Goal: Task Accomplishment & Management: Manage account settings

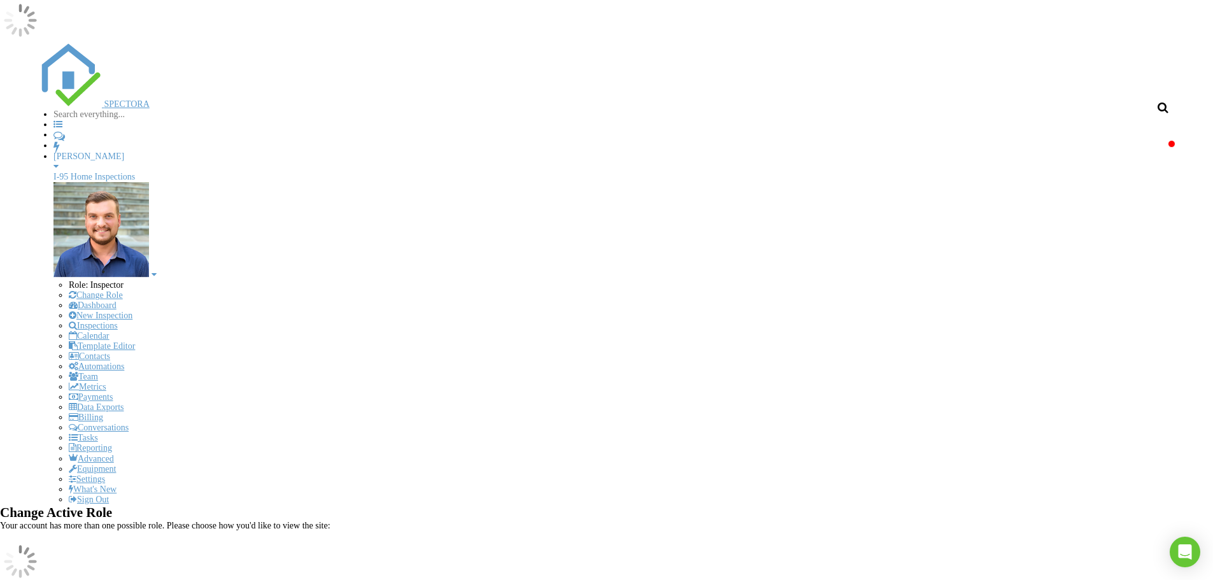
click at [787, 148] on link "Event" at bounding box center [801, 143] width 29 height 10
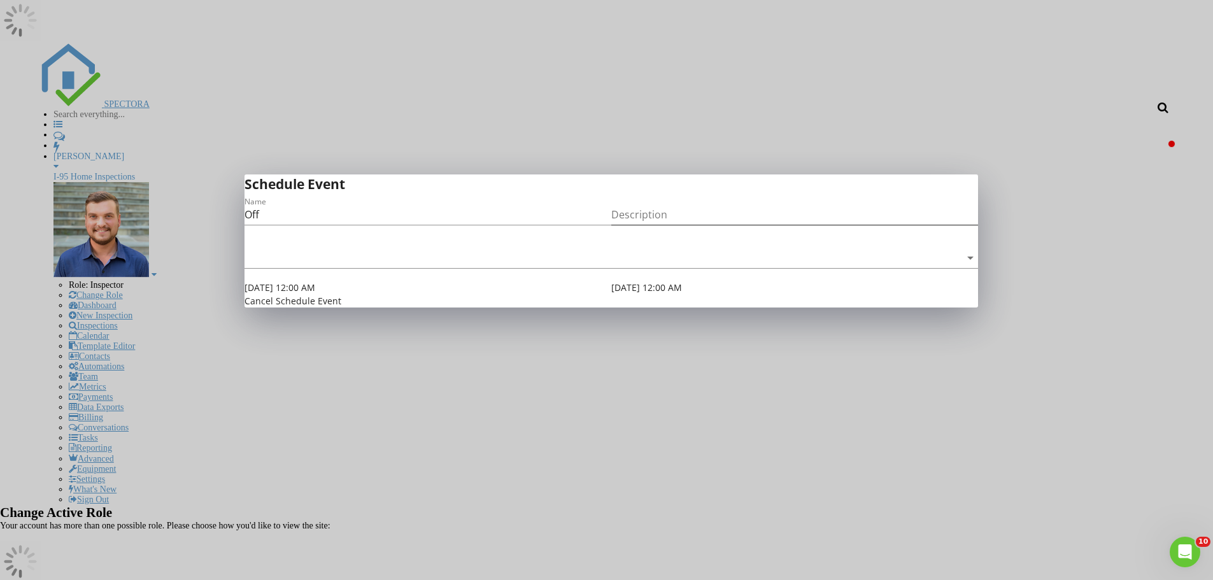
click at [693, 225] on input "Description" at bounding box center [794, 214] width 367 height 20
click at [269, 268] on div at bounding box center [602, 258] width 716 height 20
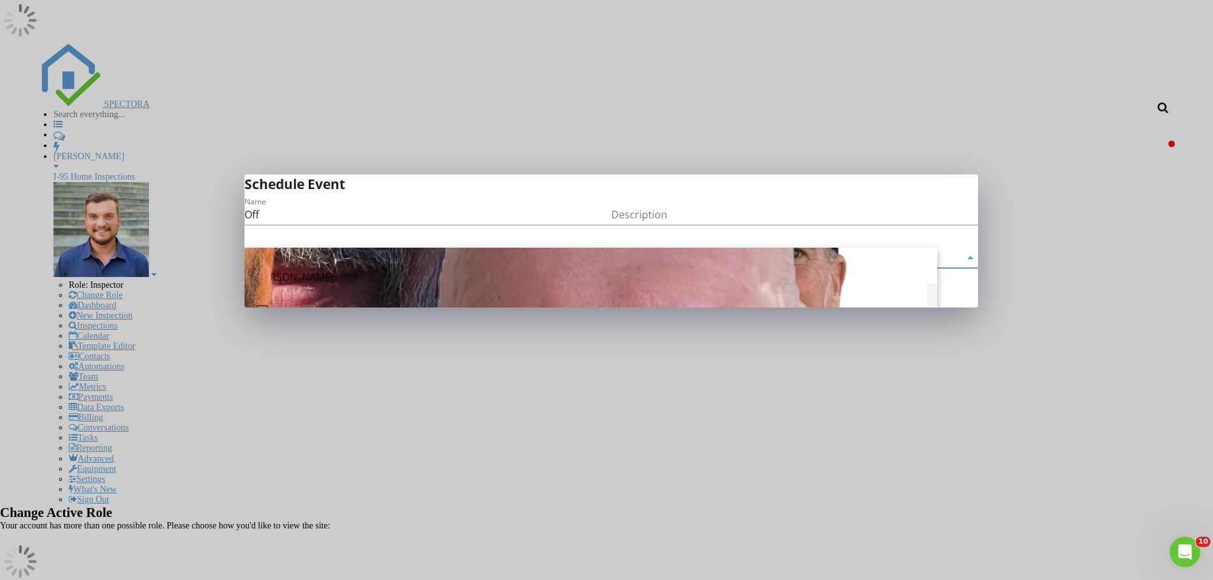
click at [669, 225] on input "Description" at bounding box center [794, 214] width 367 height 20
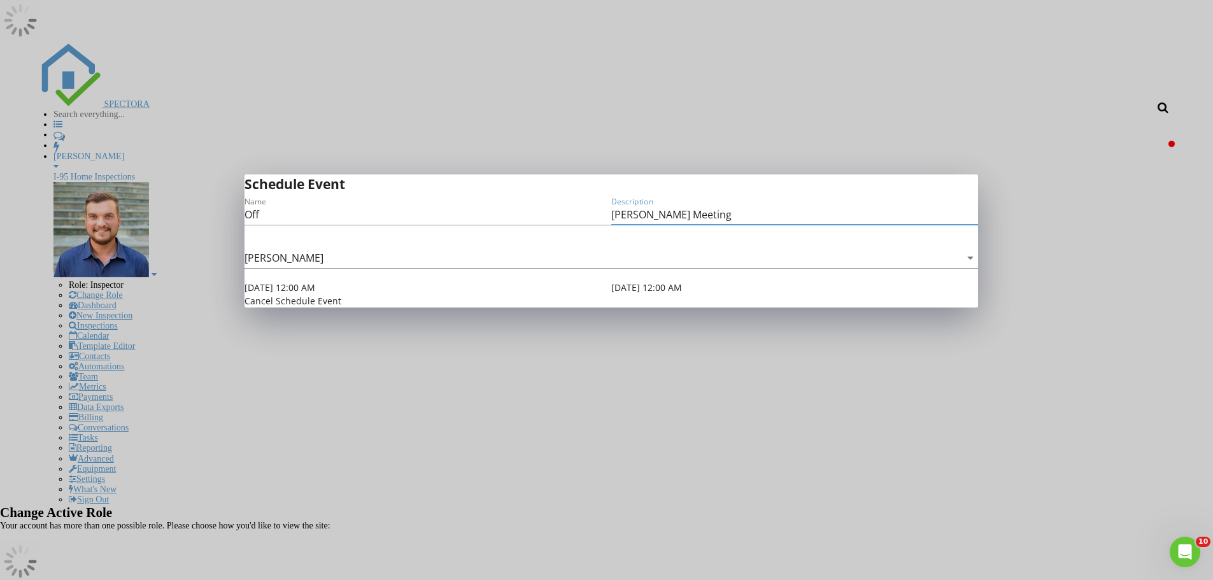
type input "[PERSON_NAME] Meeting"
click at [316, 294] on input "[DATE] 12:00 AM" at bounding box center [294, 287] width 100 height 13
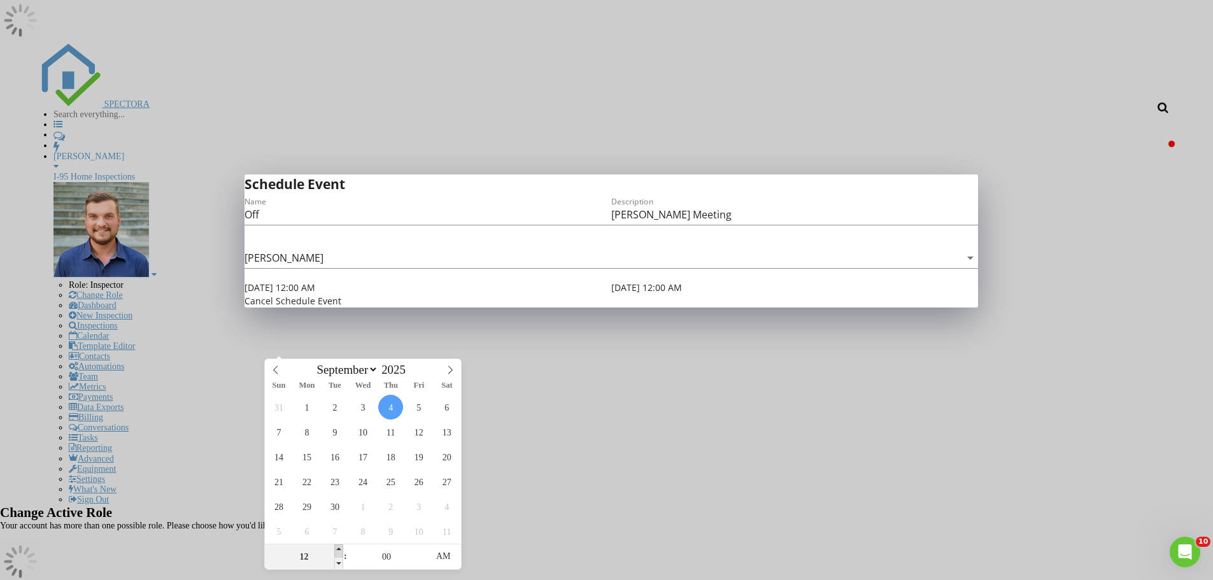
type input "01"
type input "[DATE] 1:00 AM"
click at [337, 549] on span at bounding box center [338, 550] width 9 height 13
type input "[DATE] 1:00 AM"
type input "02"
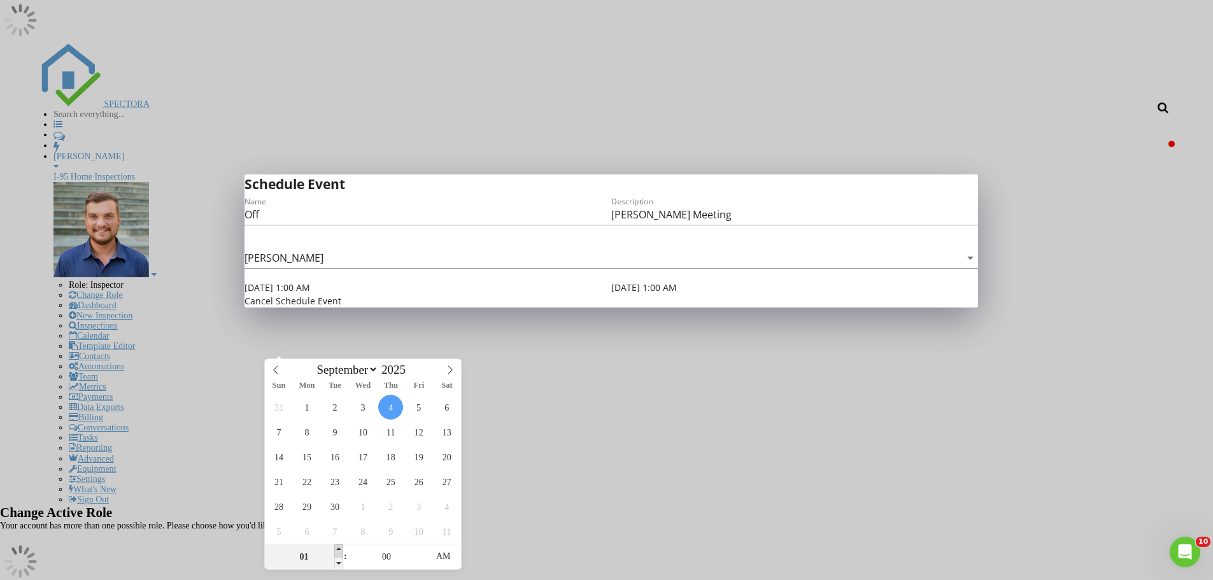
type input "[DATE] 2:00 AM"
click at [338, 549] on span at bounding box center [338, 550] width 9 height 13
type input "[DATE] 2:00 AM"
type input "[DATE] 2:00 PM"
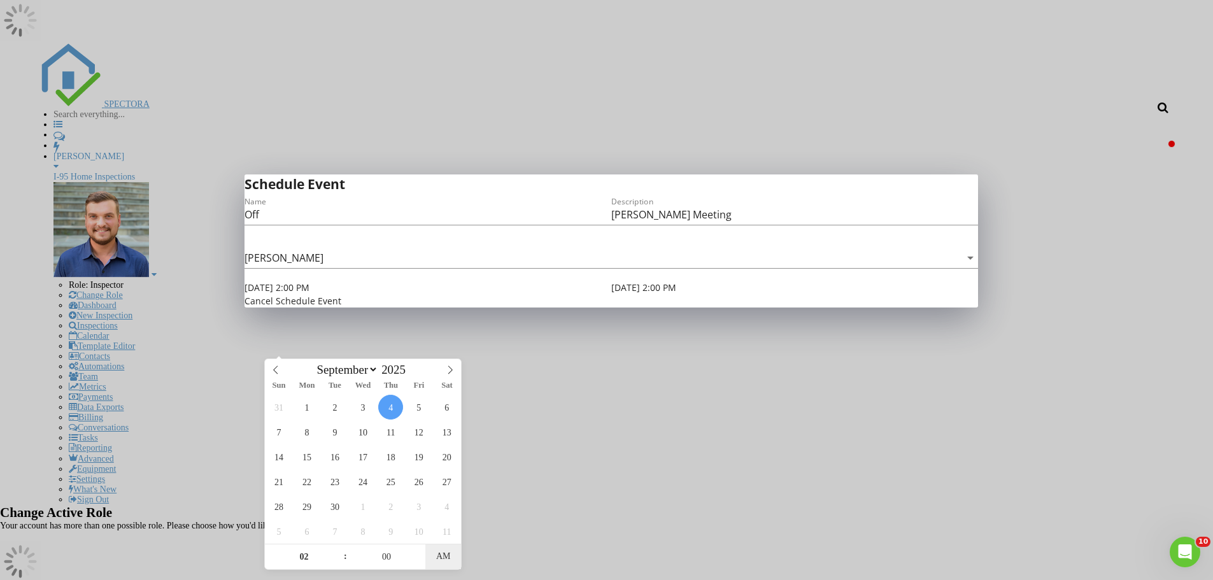
click at [441, 567] on span "AM" at bounding box center [442, 556] width 35 height 25
type input "01"
type input "[DATE] 1:00 PM"
click at [336, 565] on span at bounding box center [338, 563] width 9 height 13
click at [675, 294] on input "[DATE] 1:00 PM" at bounding box center [661, 287] width 100 height 13
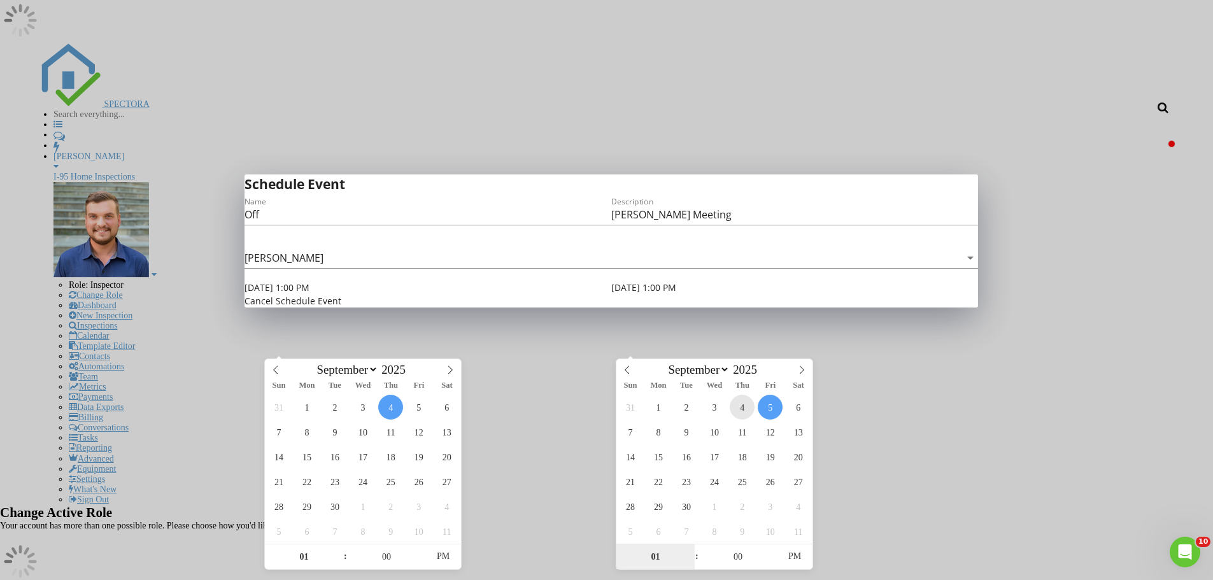
type input "[DATE] 1:00 PM"
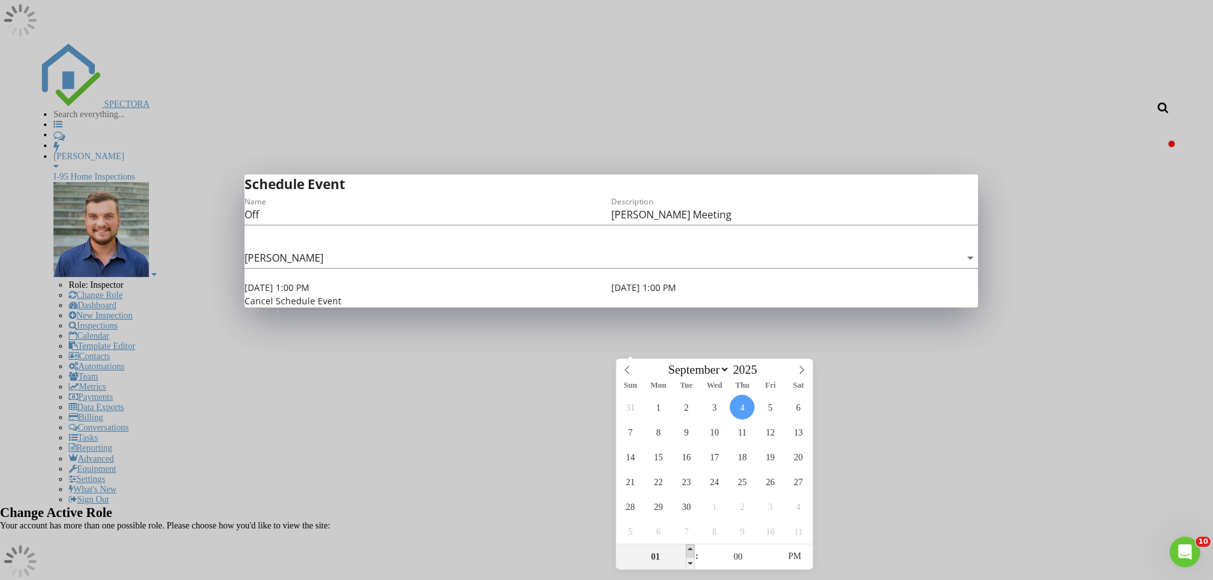
type input "02"
type input "[DATE] 2:00 PM"
click at [690, 550] on span at bounding box center [690, 550] width 9 height 13
type input "03"
type input "[DATE] 3:00 PM"
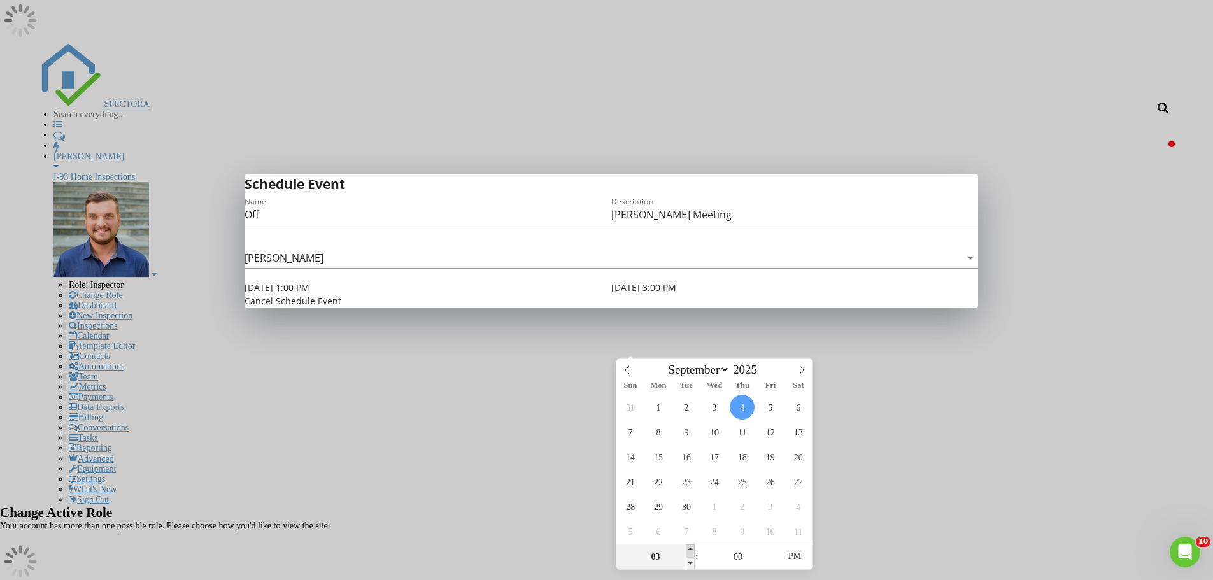
click at [690, 550] on span at bounding box center [690, 550] width 9 height 13
type input "04"
type input "[DATE] 4:00 PM"
click at [690, 550] on span at bounding box center [690, 550] width 9 height 13
type input "05"
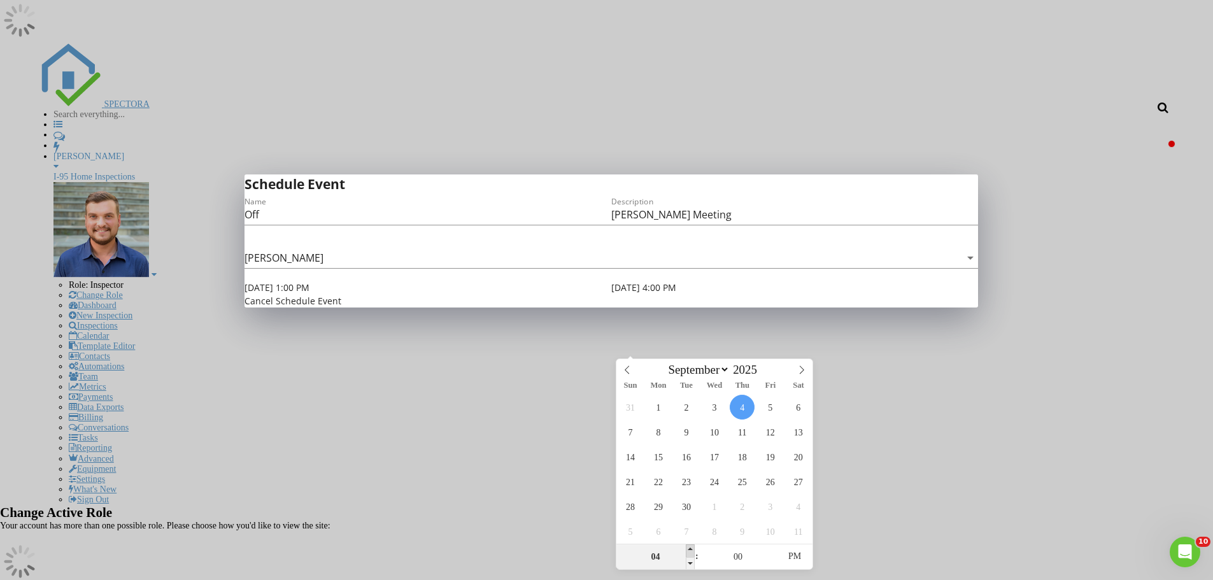
type input "[DATE] 5:00 PM"
click at [690, 550] on span at bounding box center [690, 550] width 9 height 13
type input "06"
type input "[DATE] 6:00 PM"
click at [690, 550] on span at bounding box center [690, 550] width 9 height 13
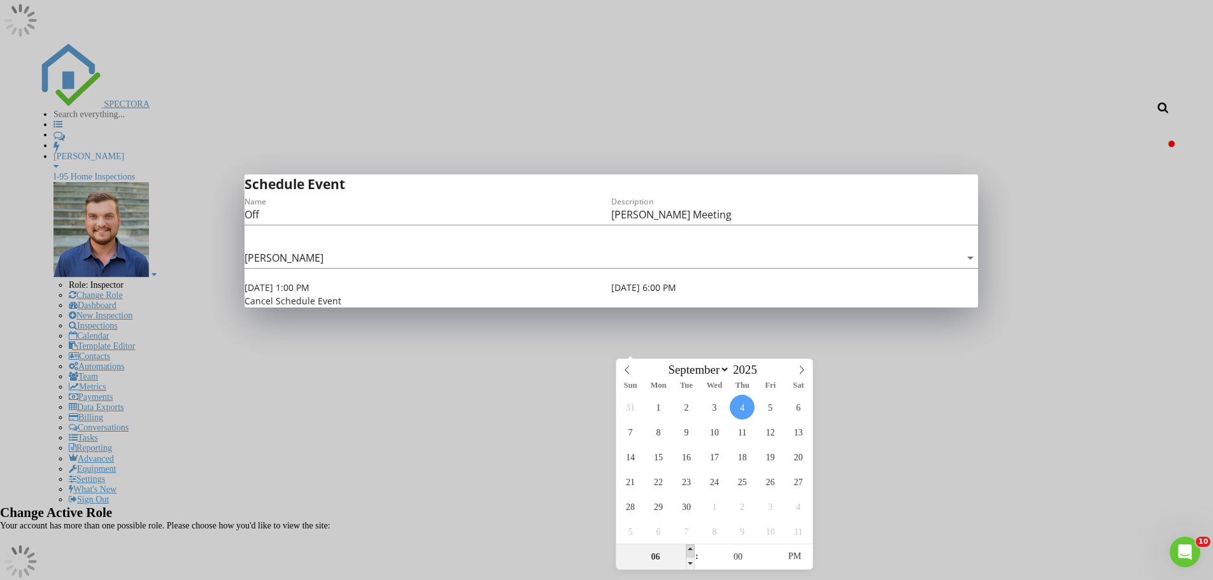
type input "07"
type input "[DATE] 7:00 PM"
click at [690, 550] on span at bounding box center [690, 550] width 9 height 13
click at [525, 308] on div "Cancel Schedule Event" at bounding box center [610, 300] width 733 height 13
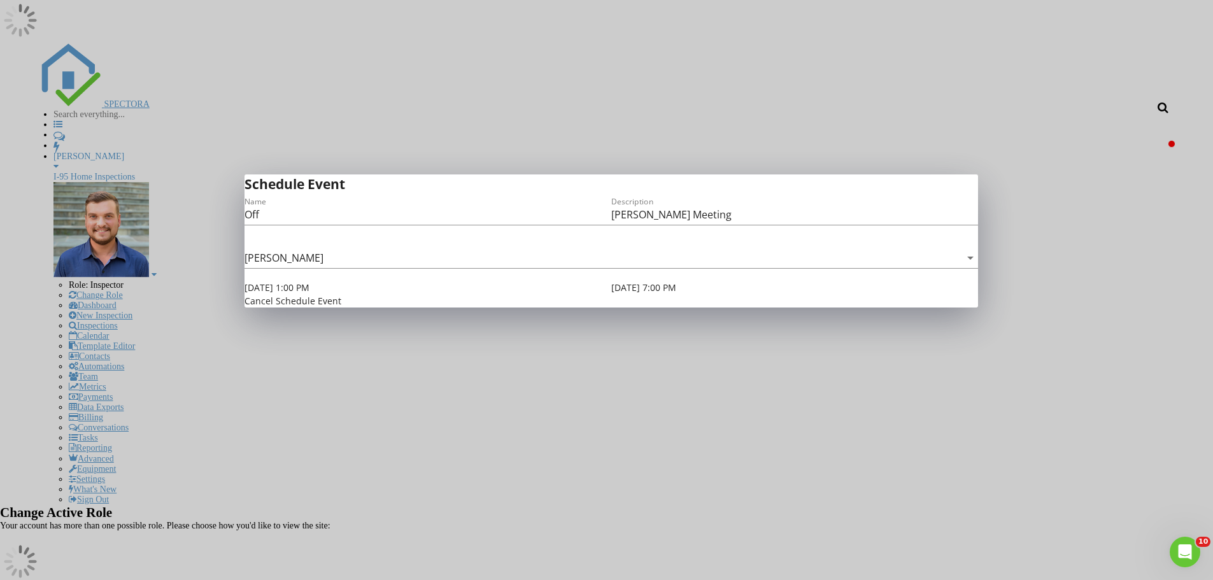
click at [341, 308] on button "Schedule Event" at bounding box center [309, 300] width 66 height 13
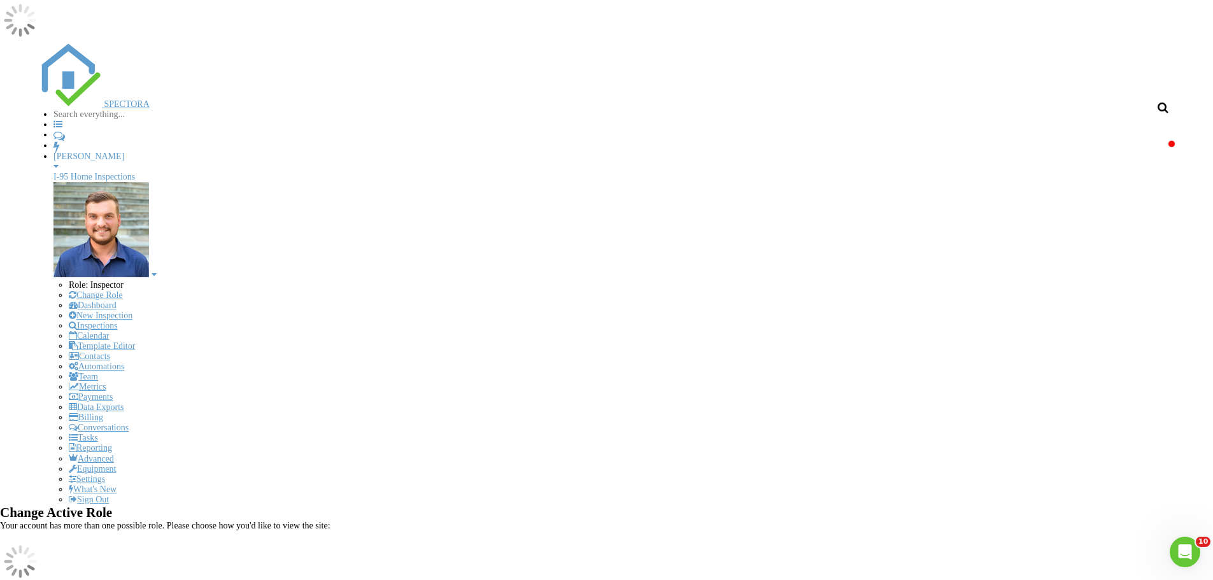
click at [447, 343] on link "Event" at bounding box center [461, 339] width 29 height 10
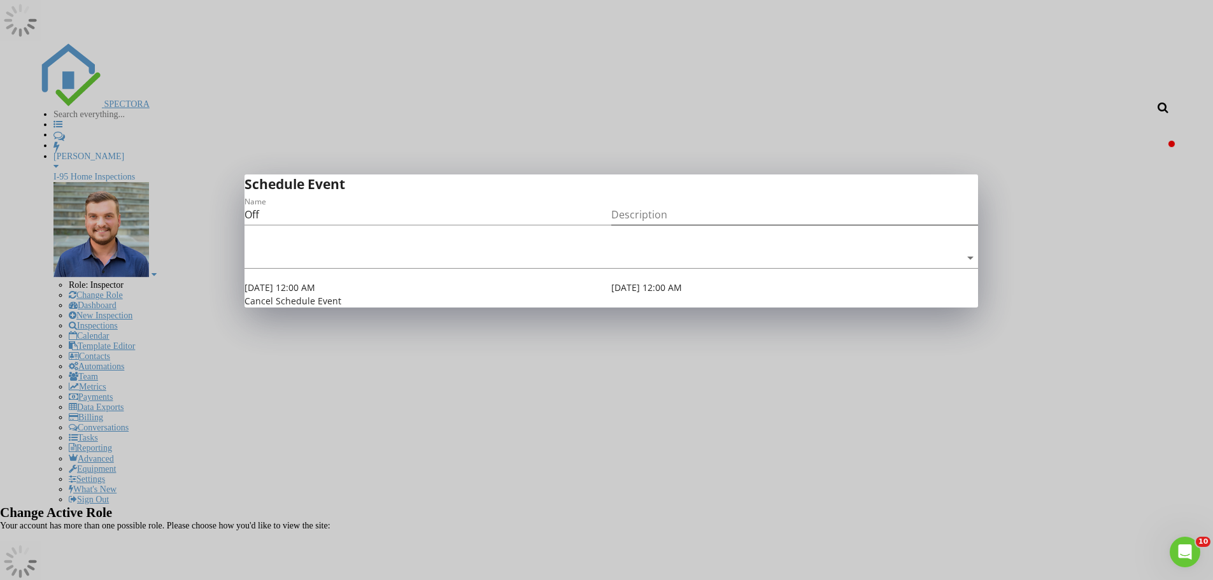
click at [669, 225] on input "Description" at bounding box center [794, 214] width 367 height 20
type input "[PERSON_NAME] in office"
click at [355, 268] on div at bounding box center [602, 258] width 716 height 20
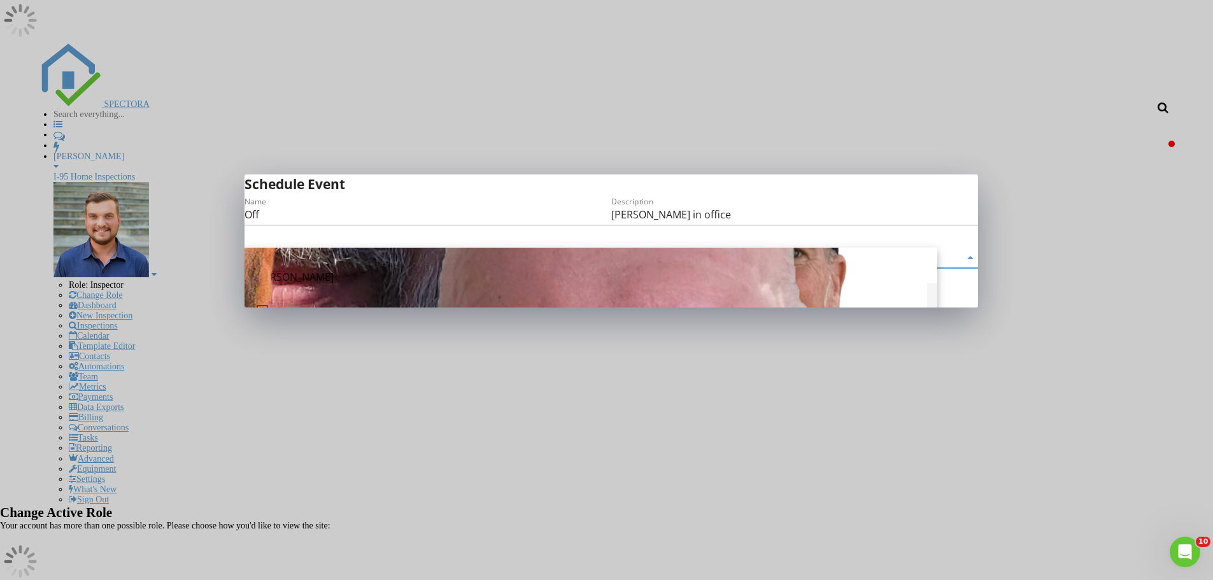
click at [258, 308] on div "Name Off Description [PERSON_NAME] in office check_box_outline_blank [PERSON_NA…" at bounding box center [610, 250] width 733 height 113
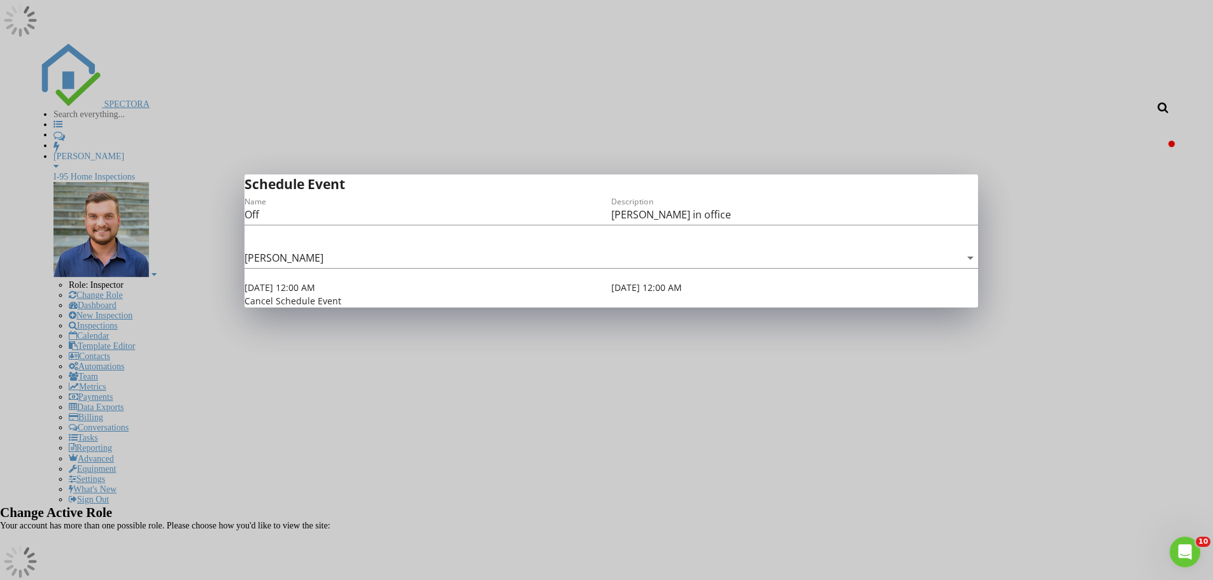
click at [593, 294] on div "[DATE] 12:00 AM" at bounding box center [427, 287] width 367 height 13
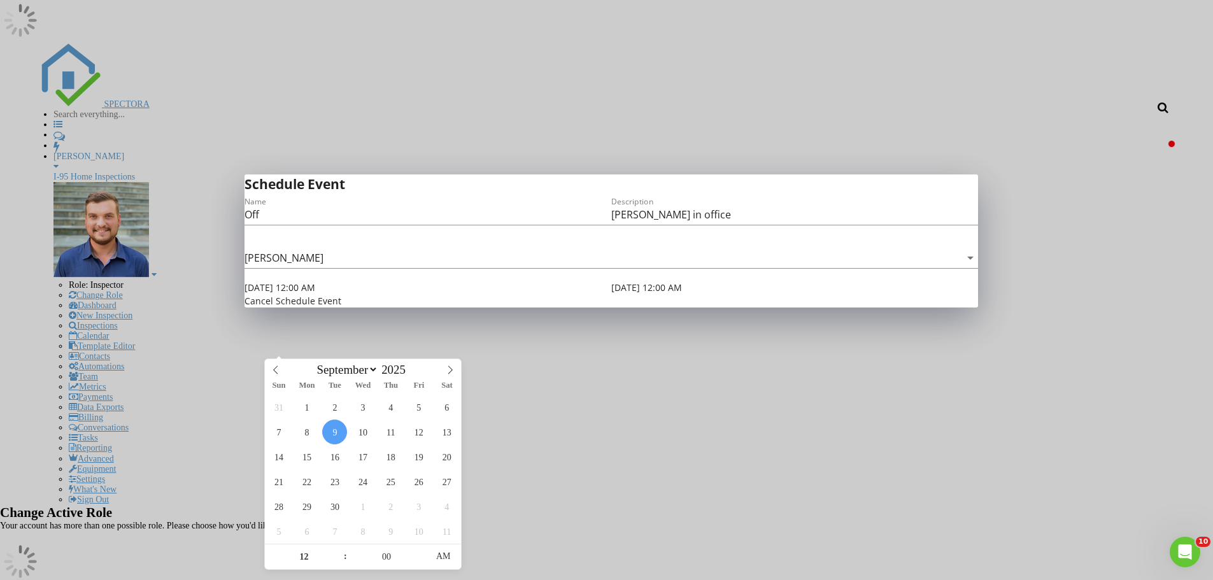
click at [344, 294] on input "[DATE] 12:00 AM" at bounding box center [294, 287] width 100 height 13
type input "01"
type input "[DATE] 1:00 AM"
click at [337, 555] on span at bounding box center [338, 550] width 9 height 13
type input "02"
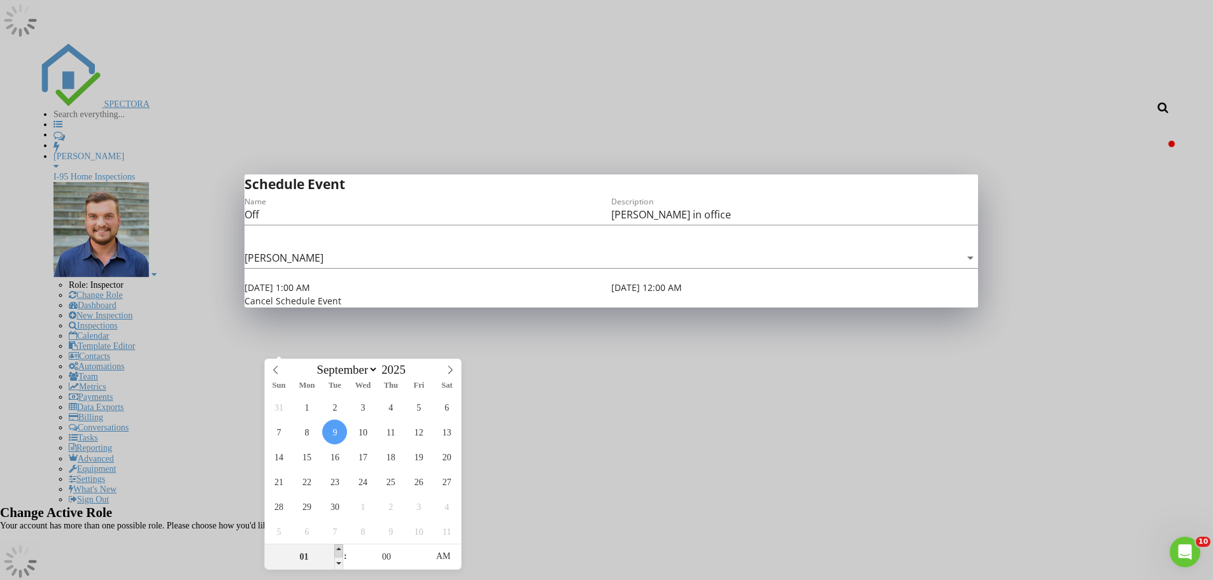
type input "[DATE] 2:00 AM"
click at [337, 555] on span at bounding box center [338, 550] width 9 height 13
type input "03"
type input "[DATE] 3:00 AM"
click at [337, 555] on span at bounding box center [338, 550] width 9 height 13
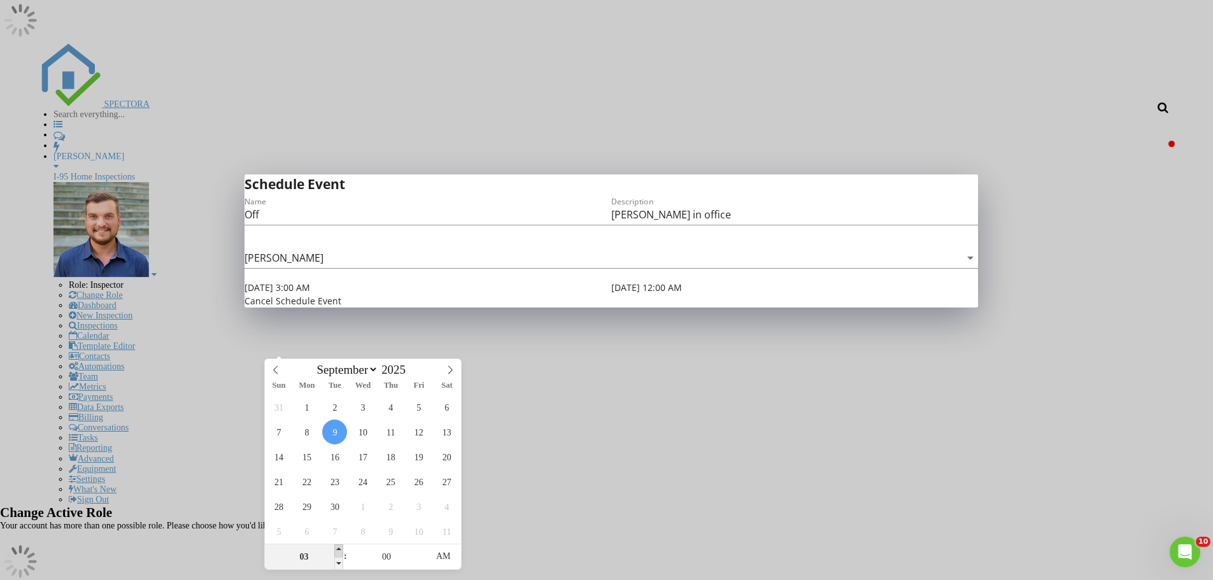
type input "04"
type input "[DATE] 4:00 AM"
click at [337, 555] on span at bounding box center [338, 550] width 9 height 13
type input "05"
type input "[DATE] 5:00 AM"
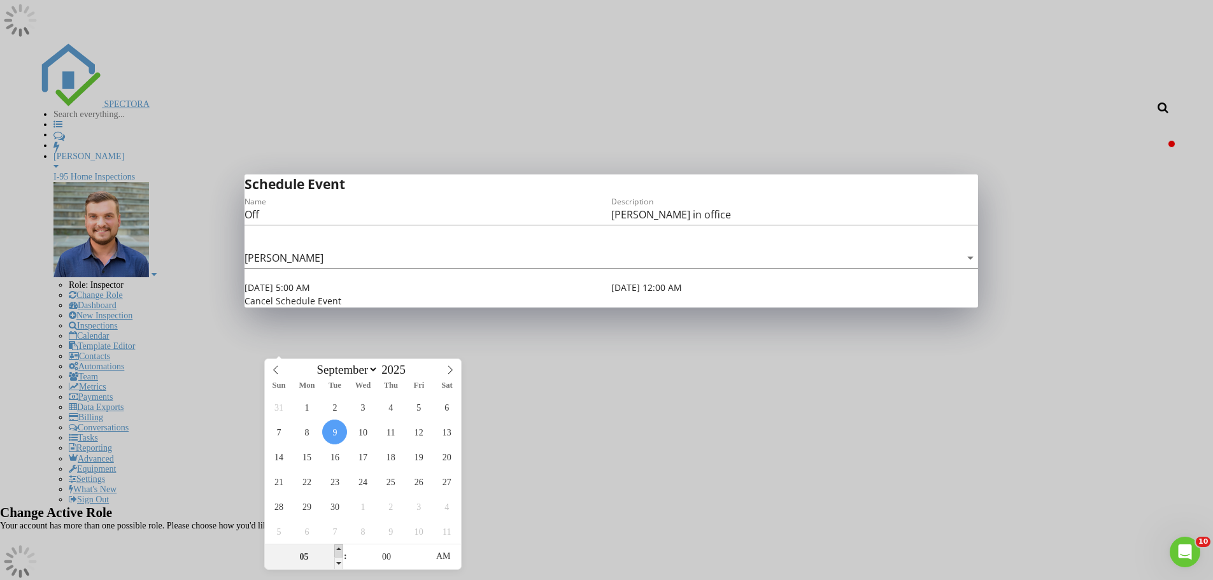
click at [337, 555] on span at bounding box center [338, 550] width 9 height 13
type input "[DATE] 5:00 AM"
type input "06"
type input "[DATE] 6:00 AM"
click at [337, 553] on span at bounding box center [338, 550] width 9 height 13
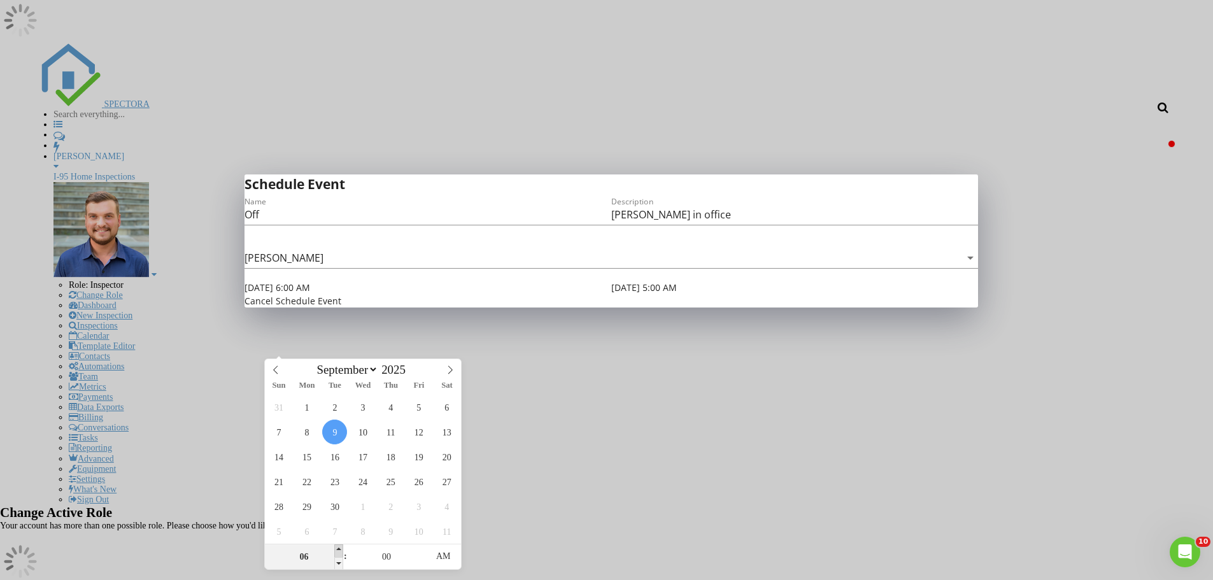
type input "[DATE] 6:00 AM"
type input "07"
type input "[DATE] 7:00 AM"
click at [337, 553] on span at bounding box center [338, 550] width 9 height 13
type input "[DATE] 7:00 AM"
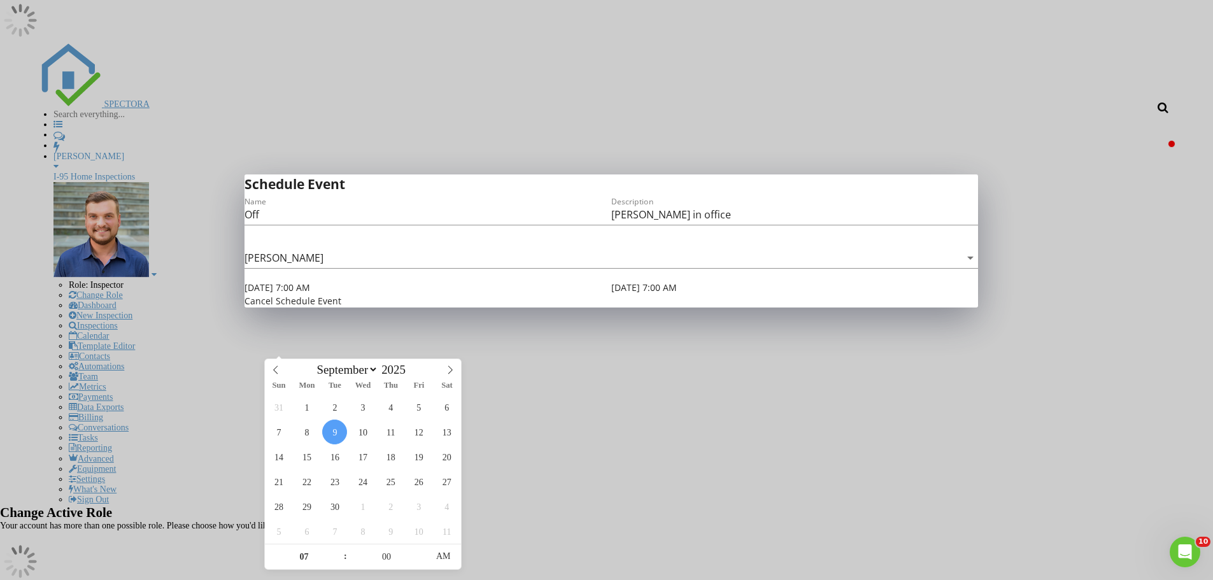
click at [562, 308] on div "Cancel Schedule Event" at bounding box center [610, 300] width 733 height 13
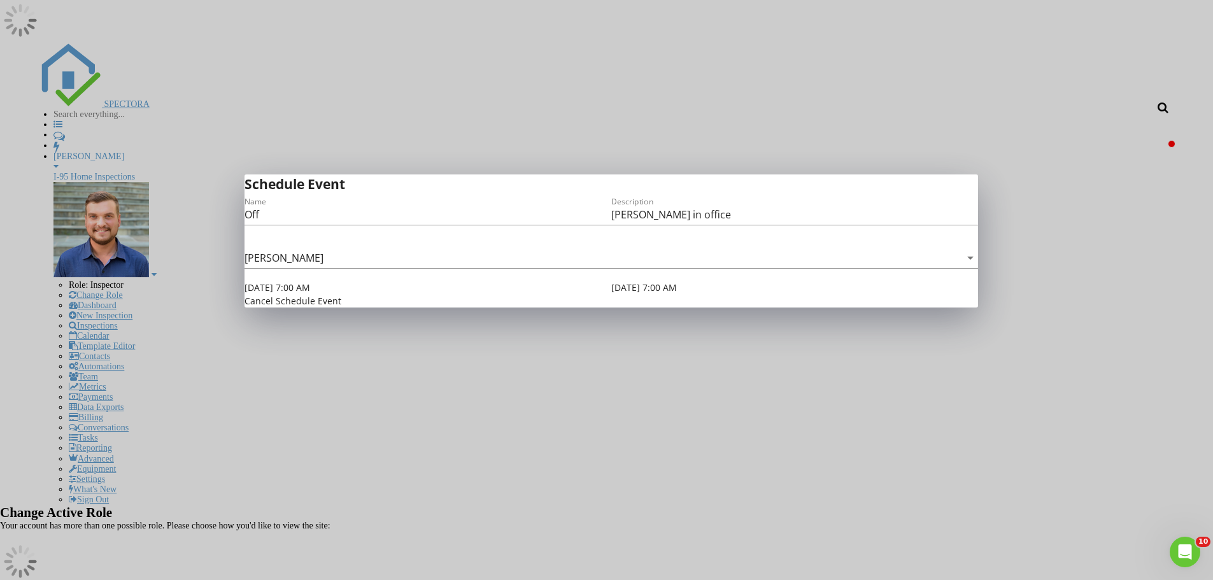
click at [647, 294] on input "[DATE] 7:00 AM" at bounding box center [661, 287] width 100 height 13
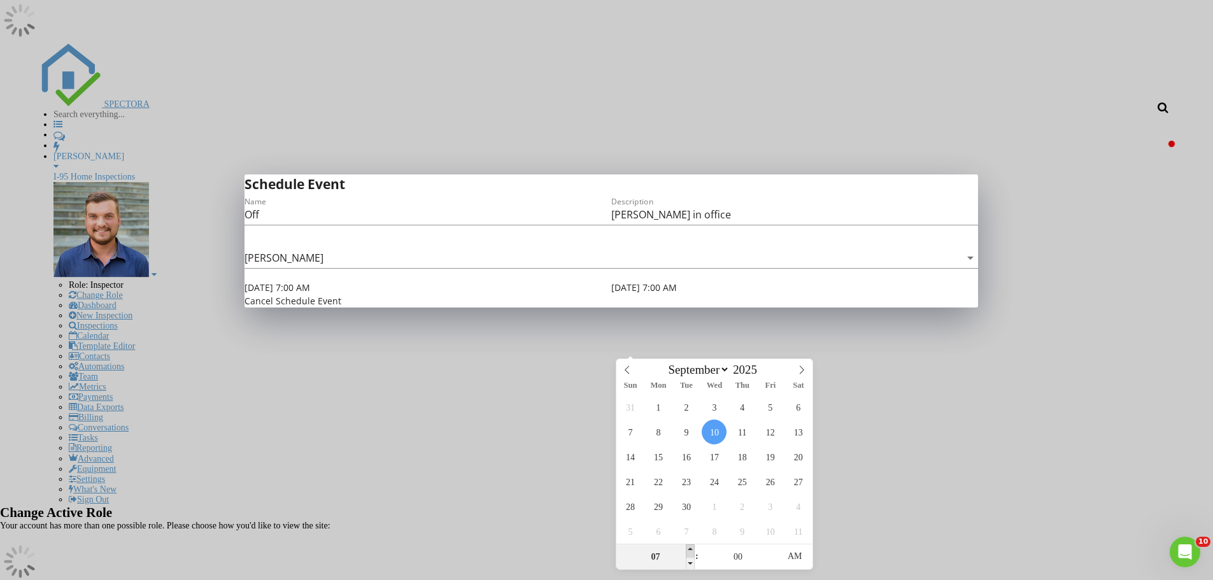
type input "08"
type input "[DATE] 8:00 AM"
click at [690, 549] on span at bounding box center [690, 550] width 9 height 13
type input "09"
type input "[DATE] 9:00 AM"
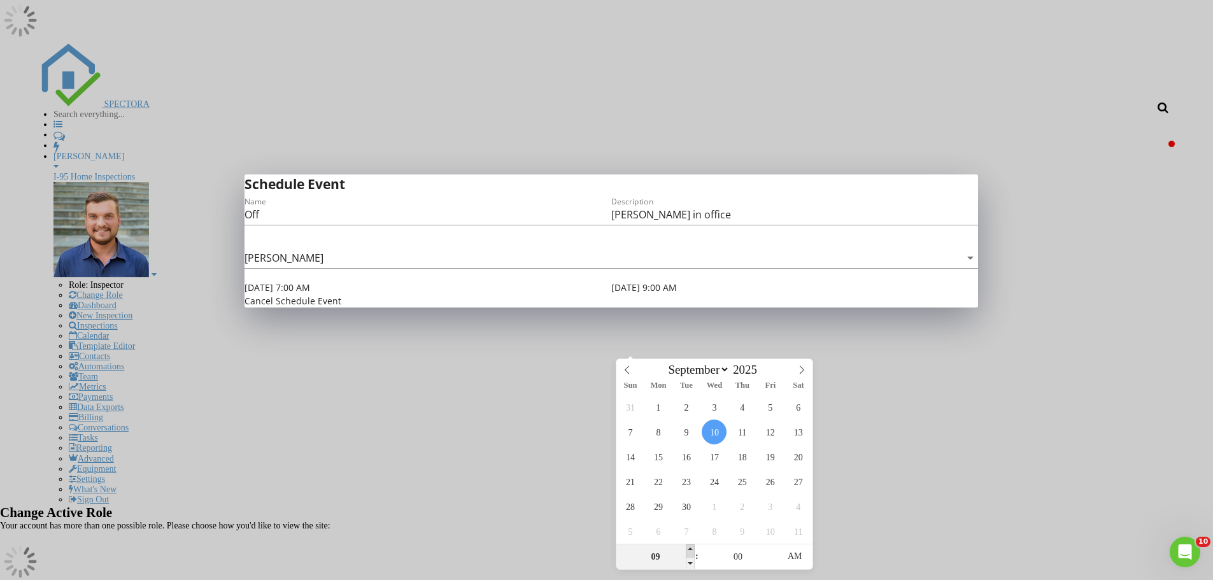
click at [690, 549] on span at bounding box center [690, 550] width 9 height 13
type input "10"
type input "[DATE] 10:00 AM"
click at [690, 549] on span at bounding box center [690, 550] width 9 height 13
type input "11"
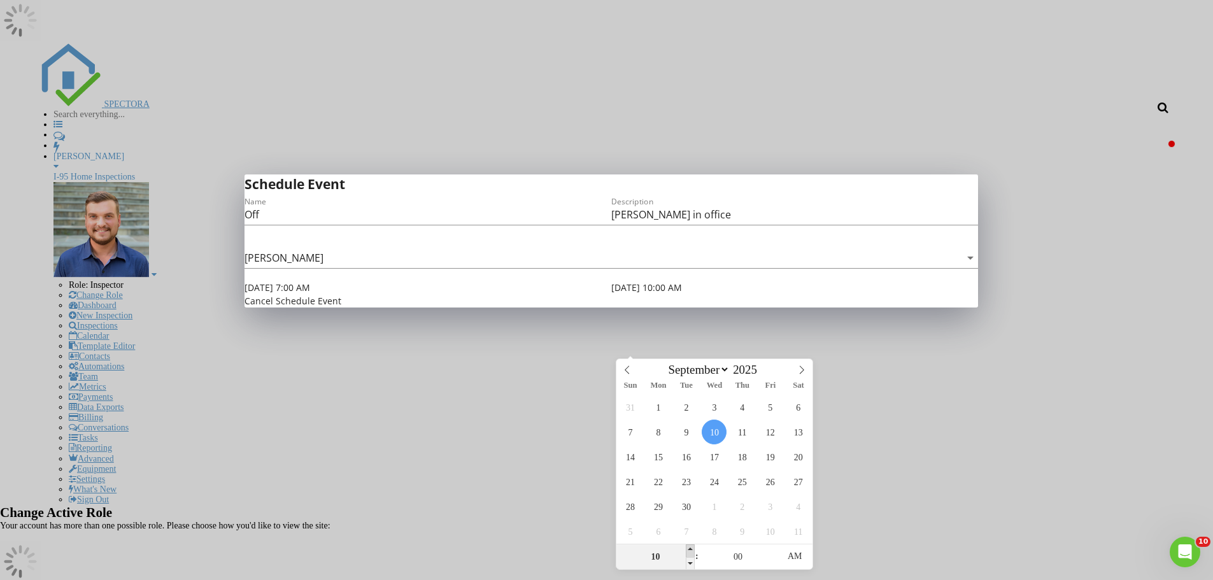
type input "[DATE] 11:00 AM"
click at [690, 549] on span at bounding box center [690, 550] width 9 height 13
type input "12"
type input "[DATE] 12:00 PM"
click at [690, 549] on span at bounding box center [690, 550] width 9 height 13
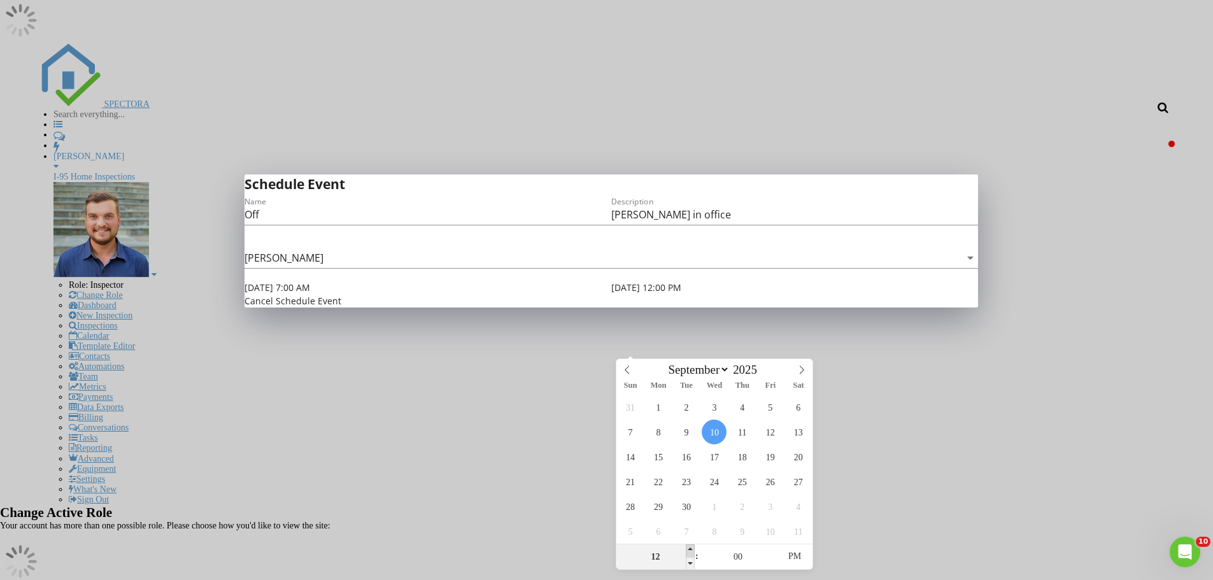
type input "01"
type input "[DATE] 1:00 PM"
click at [690, 549] on span at bounding box center [690, 550] width 9 height 13
type input "02"
type input "[DATE] 2:00 PM"
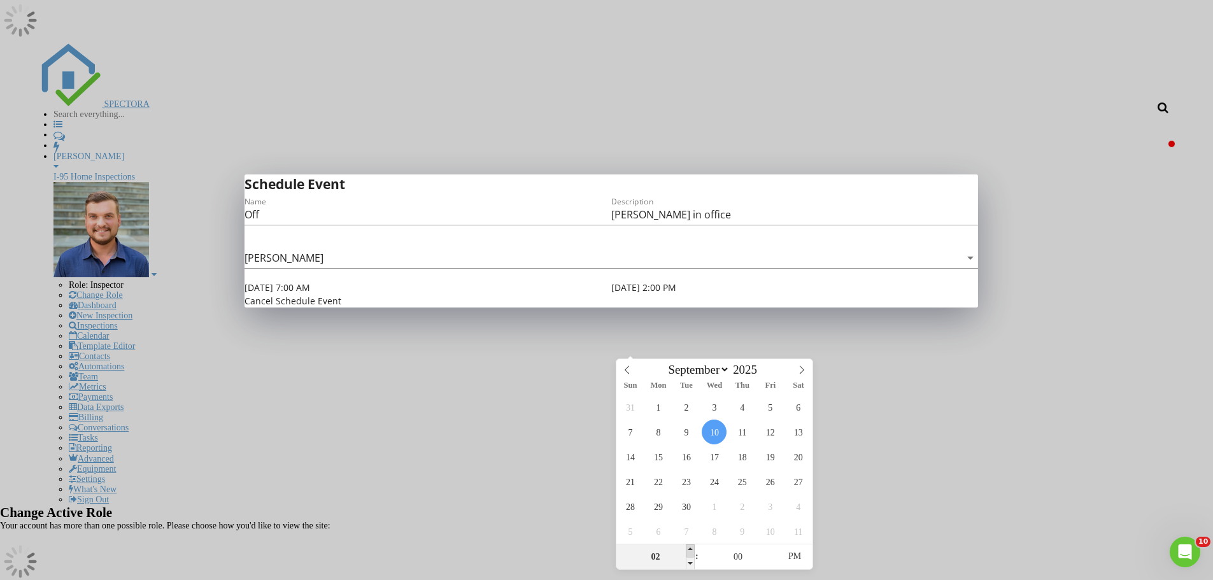
click at [690, 549] on span at bounding box center [690, 550] width 9 height 13
type input "03"
type input "[DATE] 3:00 PM"
click at [690, 549] on span at bounding box center [690, 550] width 9 height 13
type input "04"
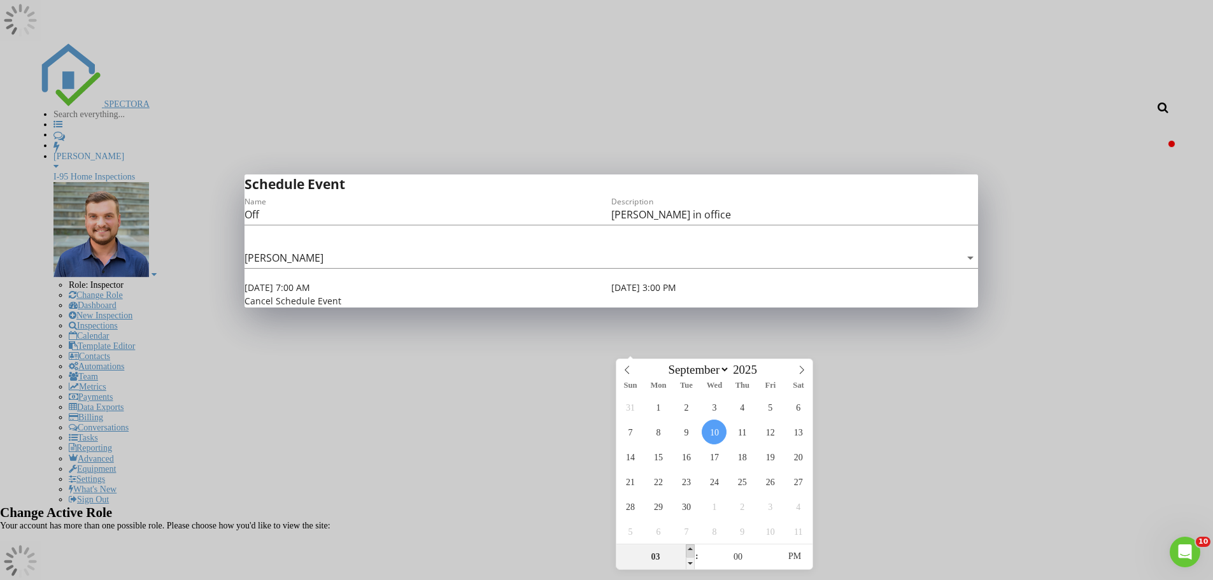
type input "[DATE] 4:00 PM"
click at [690, 549] on span at bounding box center [690, 550] width 9 height 13
type input "05"
type input "[DATE] 5:00 PM"
click at [690, 549] on span at bounding box center [690, 550] width 9 height 13
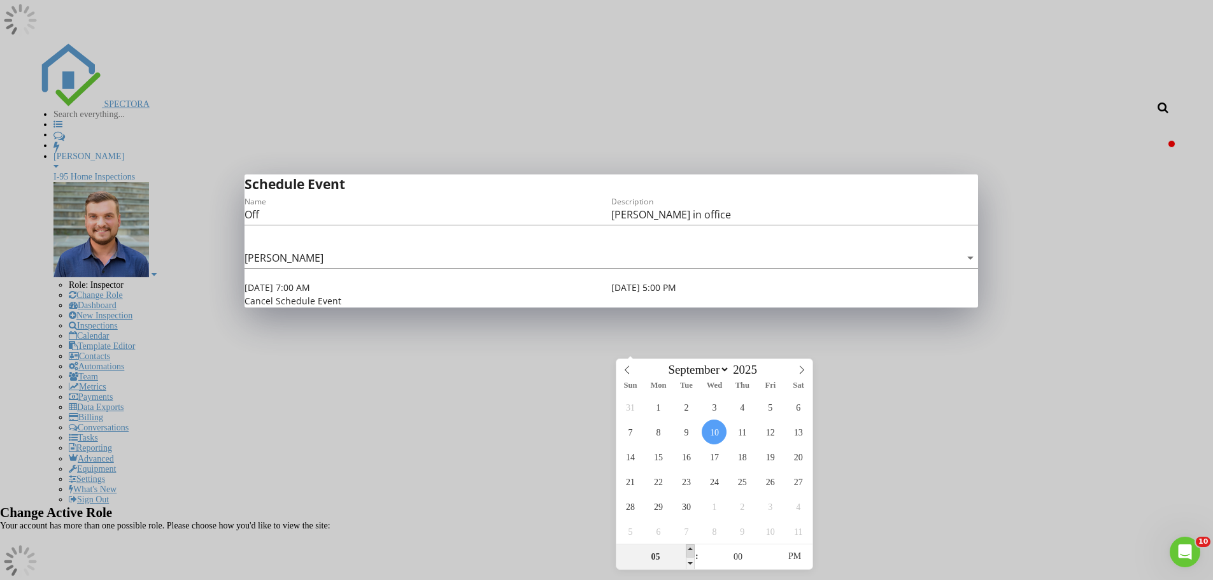
type input "06"
type input "[DATE] 6:00 PM"
click at [690, 549] on span at bounding box center [690, 550] width 9 height 13
type input "07"
type input "[DATE] 7:00 PM"
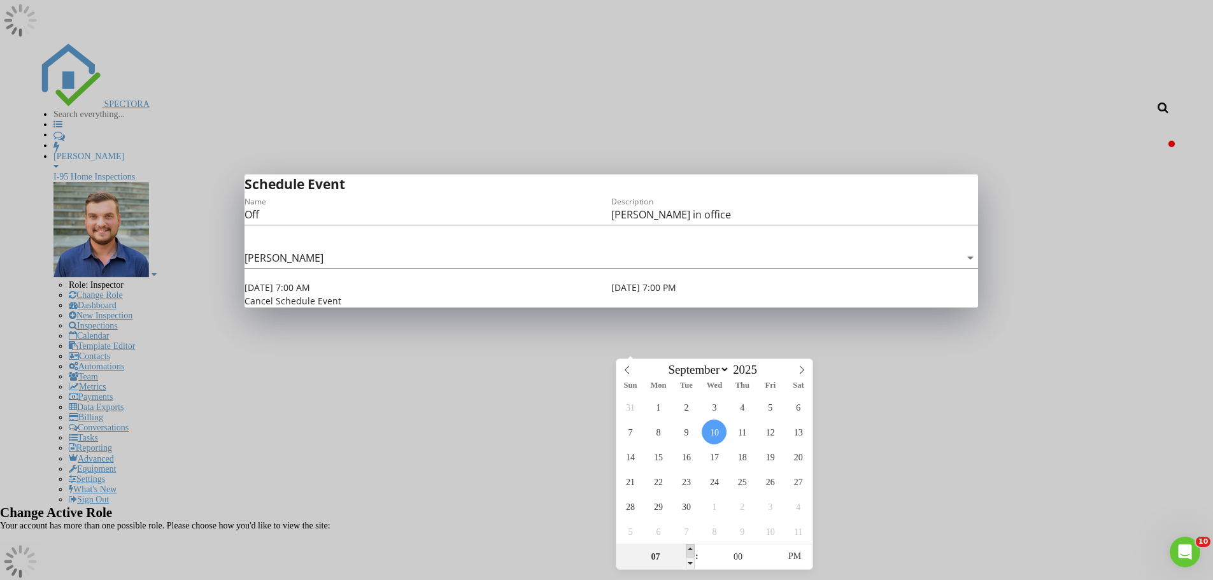
click at [690, 549] on span at bounding box center [690, 550] width 9 height 13
type input "08"
type input "[DATE] 8:00 PM"
click at [690, 549] on span at bounding box center [690, 550] width 9 height 13
type input "07"
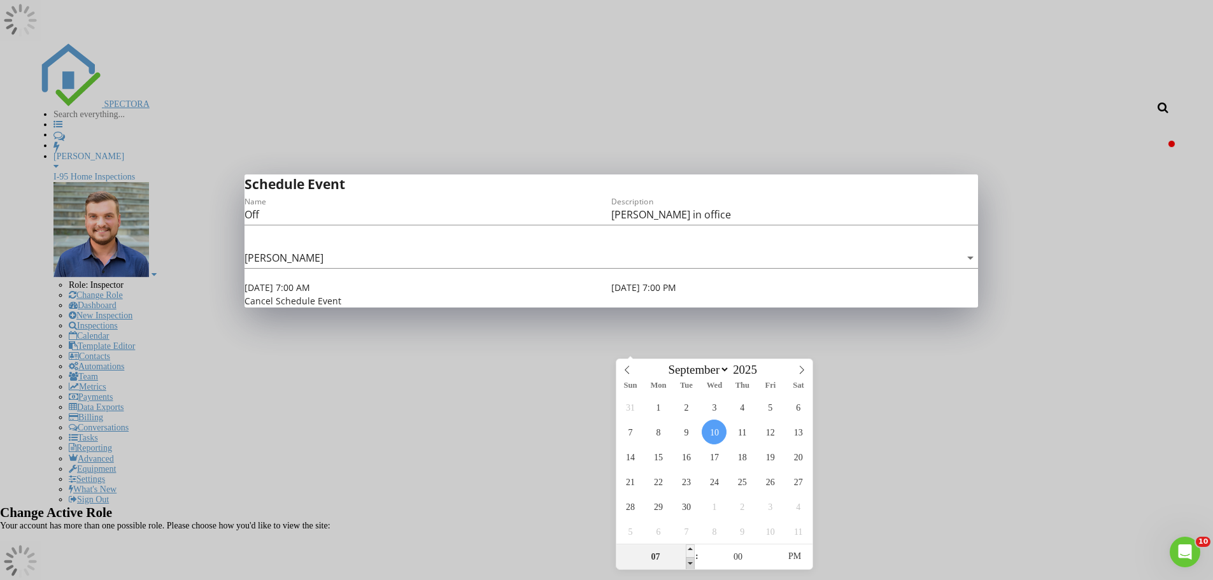
click at [691, 567] on span at bounding box center [690, 563] width 9 height 13
type input "[DATE] 7:00 PM"
click at [542, 308] on div "Cancel Schedule Event" at bounding box center [610, 300] width 733 height 13
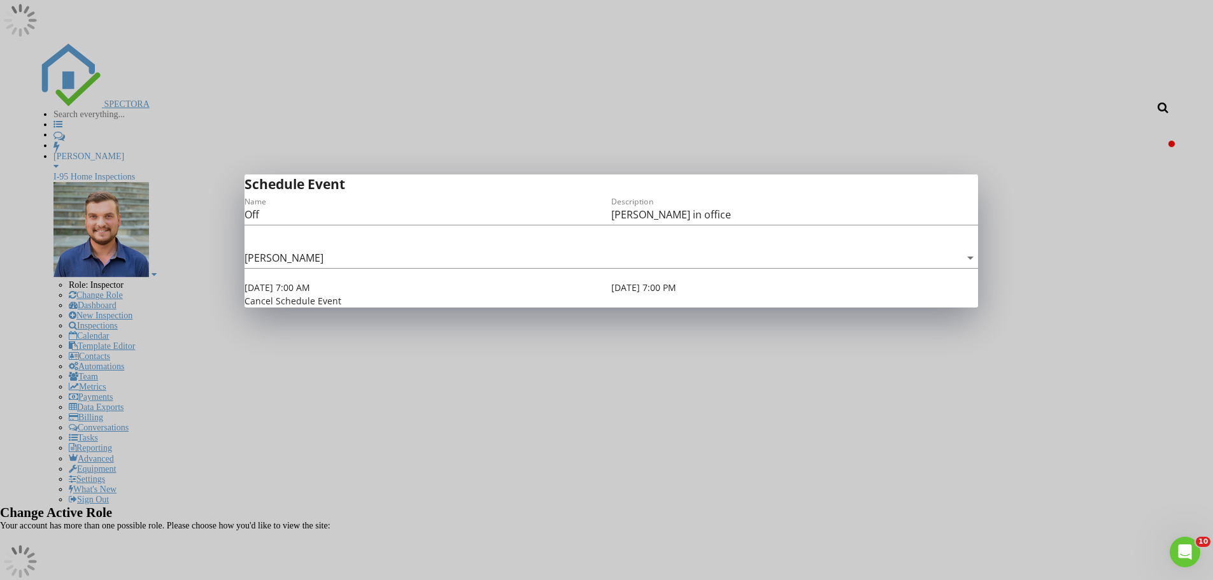
click at [341, 308] on button "Schedule Event" at bounding box center [309, 300] width 66 height 13
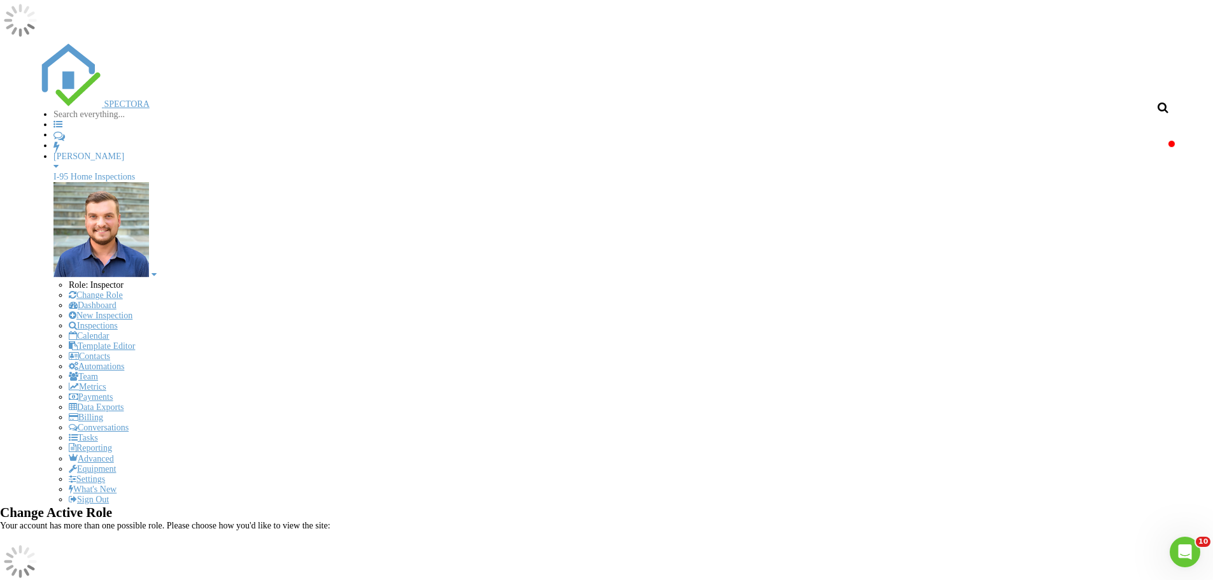
click at [787, 320] on link "Event" at bounding box center [801, 316] width 29 height 10
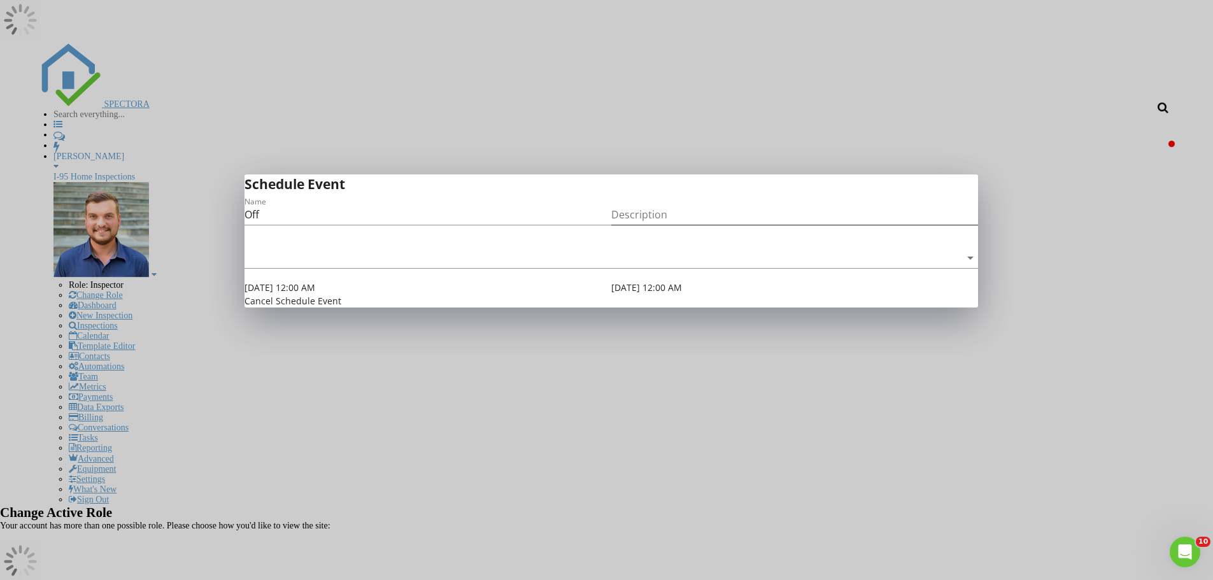
click at [677, 225] on input "Description" at bounding box center [794, 214] width 367 height 20
type input "[PERSON_NAME] Meeting"
click at [384, 268] on div at bounding box center [602, 258] width 716 height 20
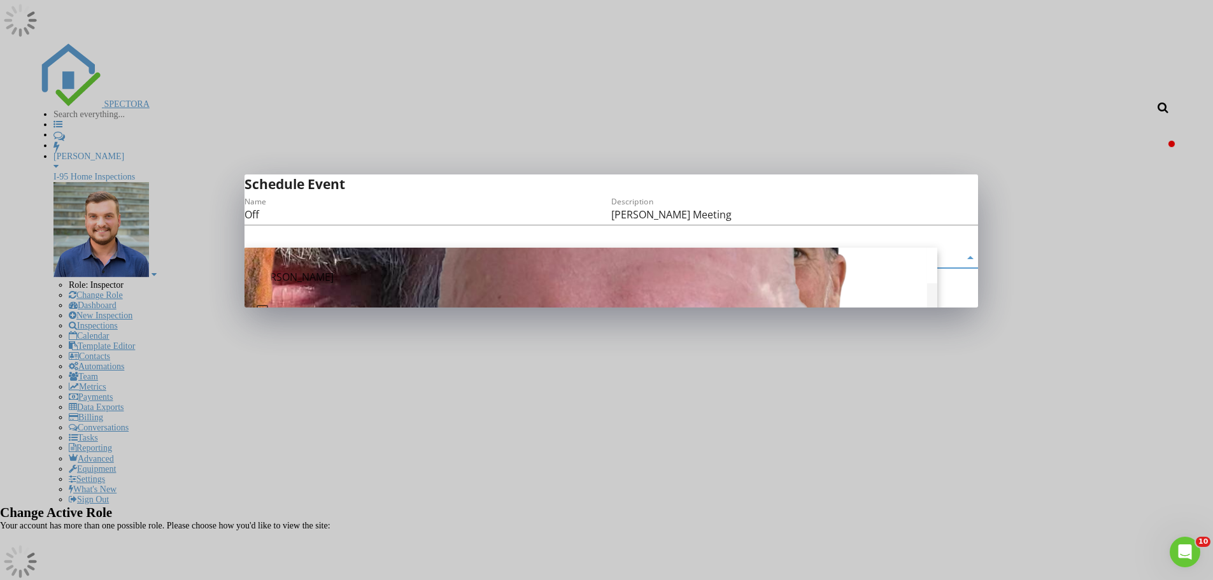
click at [253, 308] on div "Name Off Description [PERSON_NAME] Meeting check_box_outline_blank [PERSON_NAME…" at bounding box center [610, 250] width 733 height 113
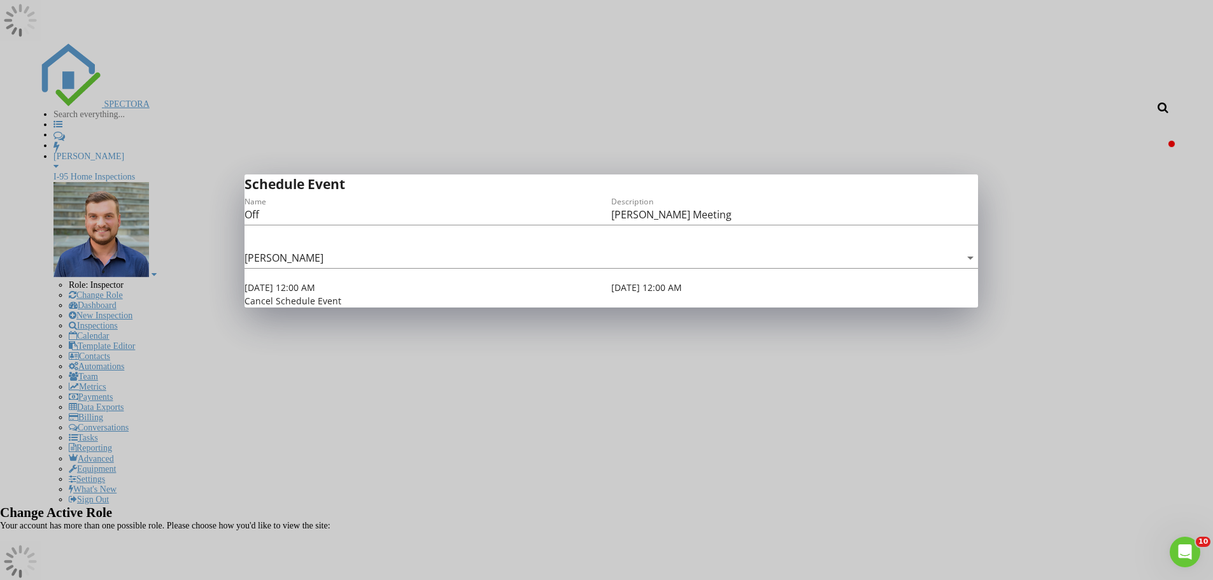
click at [291, 294] on input "[DATE] 12:00 AM" at bounding box center [294, 287] width 100 height 13
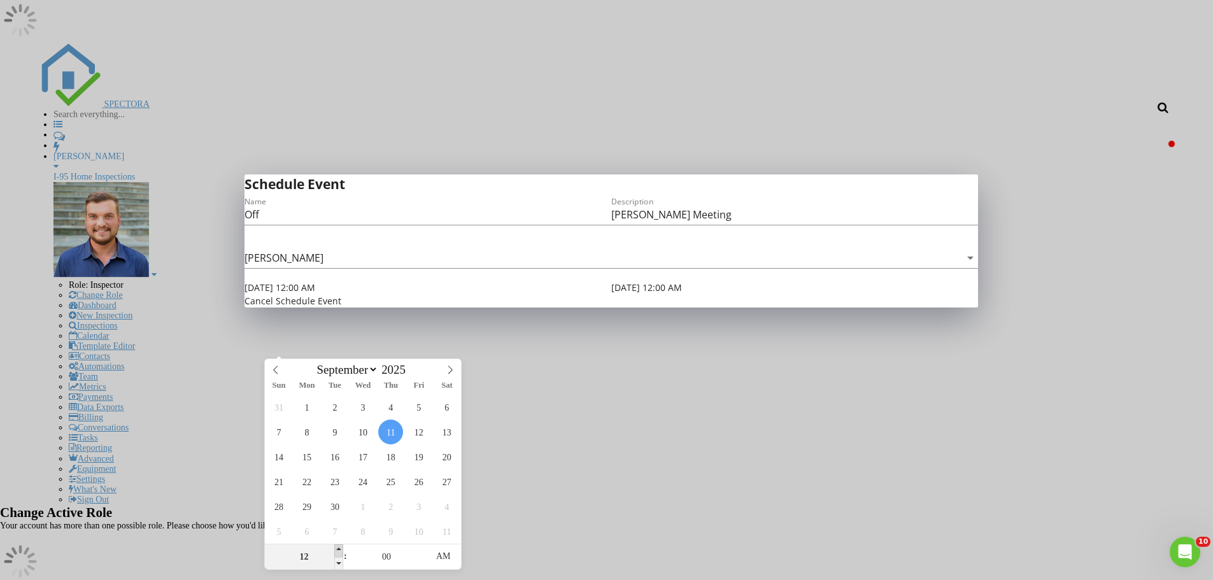
type input "01"
type input "[DATE] 1:00 AM"
click at [337, 551] on span at bounding box center [338, 550] width 9 height 13
type input "02"
type input "[DATE] 2:00 AM"
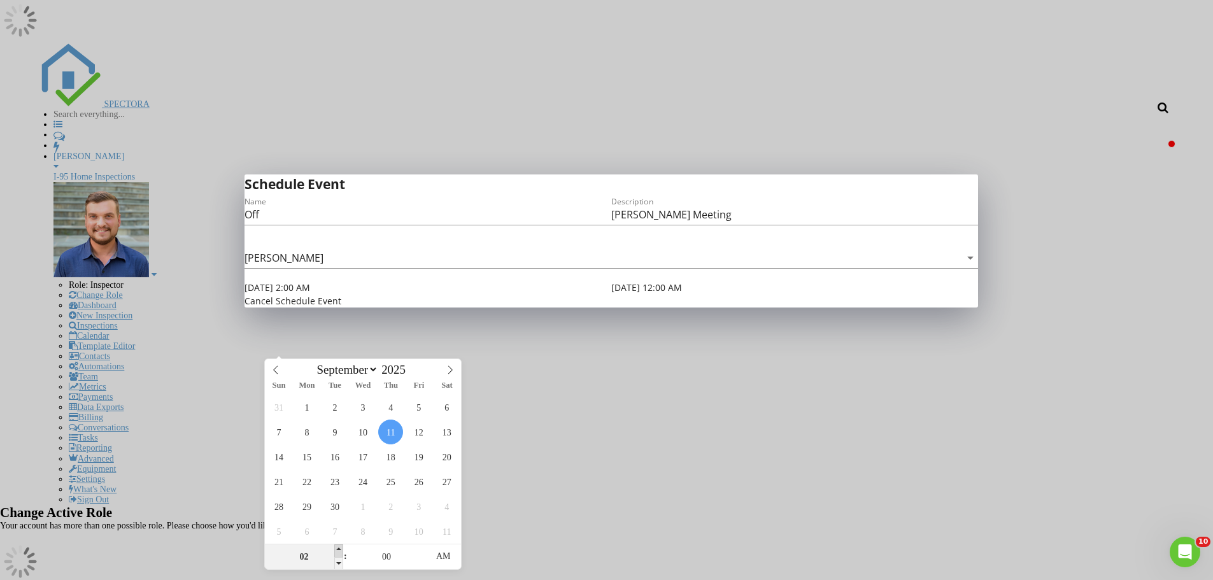
click at [337, 550] on span at bounding box center [338, 550] width 9 height 13
type input "03"
type input "[DATE] 3:00 AM"
click at [337, 550] on span at bounding box center [338, 550] width 9 height 13
type input "04"
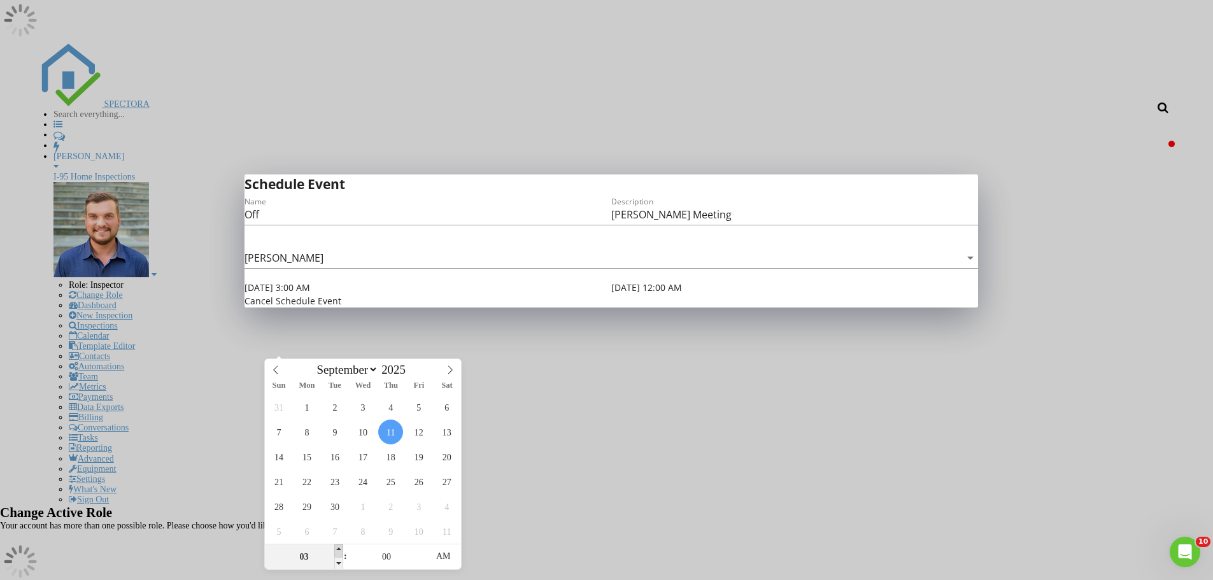
type input "[DATE] 4:00 AM"
click at [337, 550] on span at bounding box center [338, 550] width 9 height 13
type input "[DATE] 4:00 AM"
type input "05"
type input "[DATE] 5:00 AM"
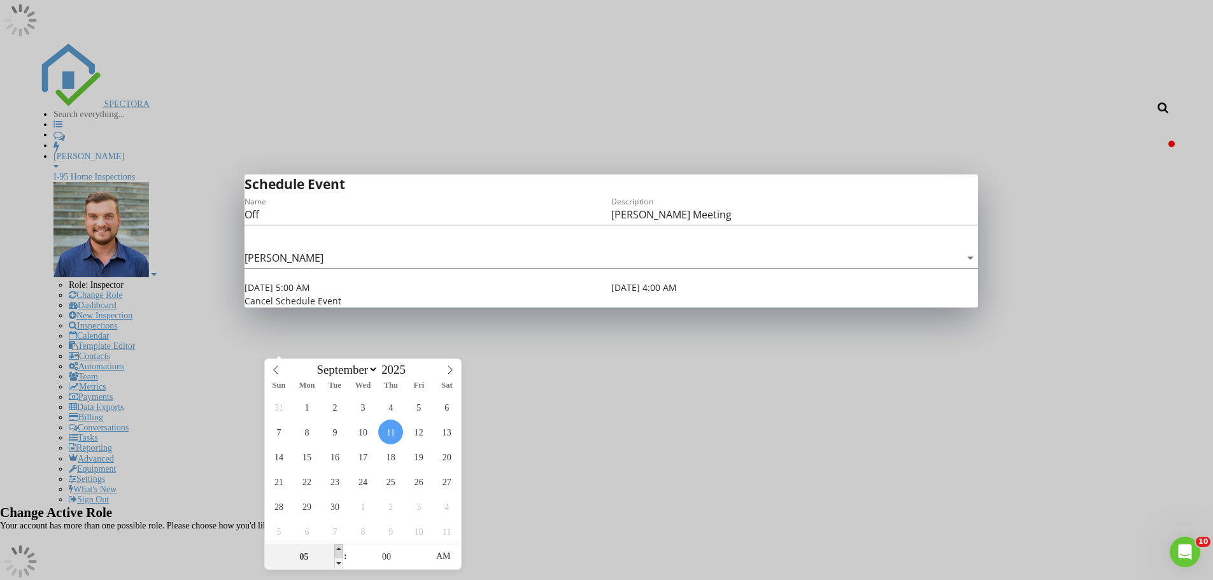
click at [337, 550] on span at bounding box center [338, 550] width 9 height 13
type input "06"
type input "[DATE] 6:00 AM"
click at [337, 550] on span at bounding box center [338, 550] width 9 height 13
type input "06"
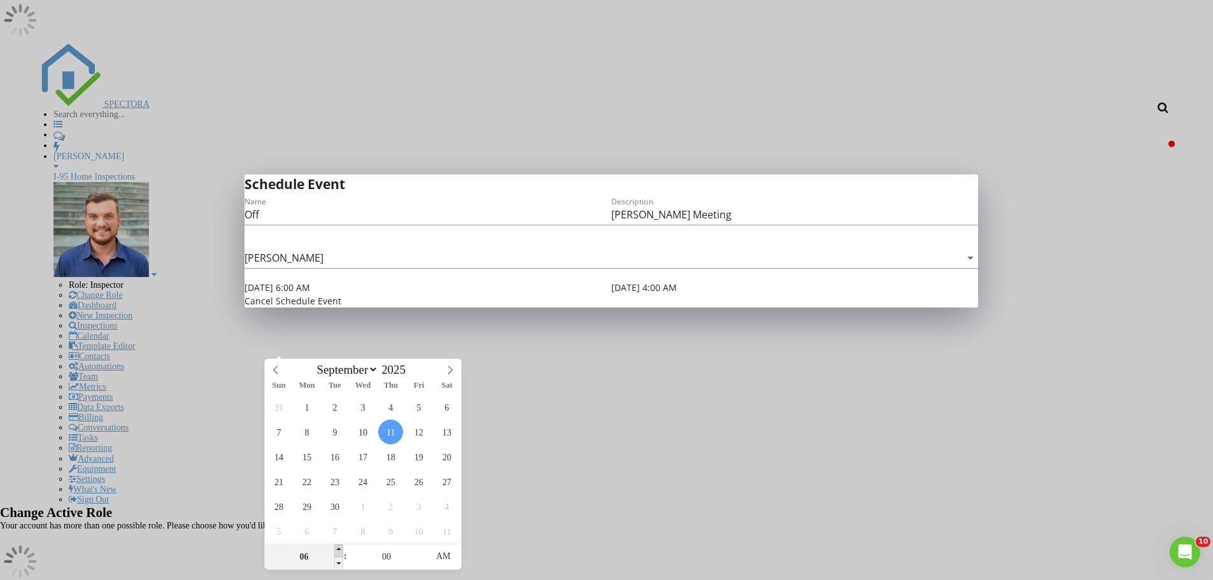
type input "[DATE] 6:00 AM"
type input "07"
type input "[DATE] 7:00 AM"
click at [337, 550] on span at bounding box center [338, 550] width 9 height 13
type input "07"
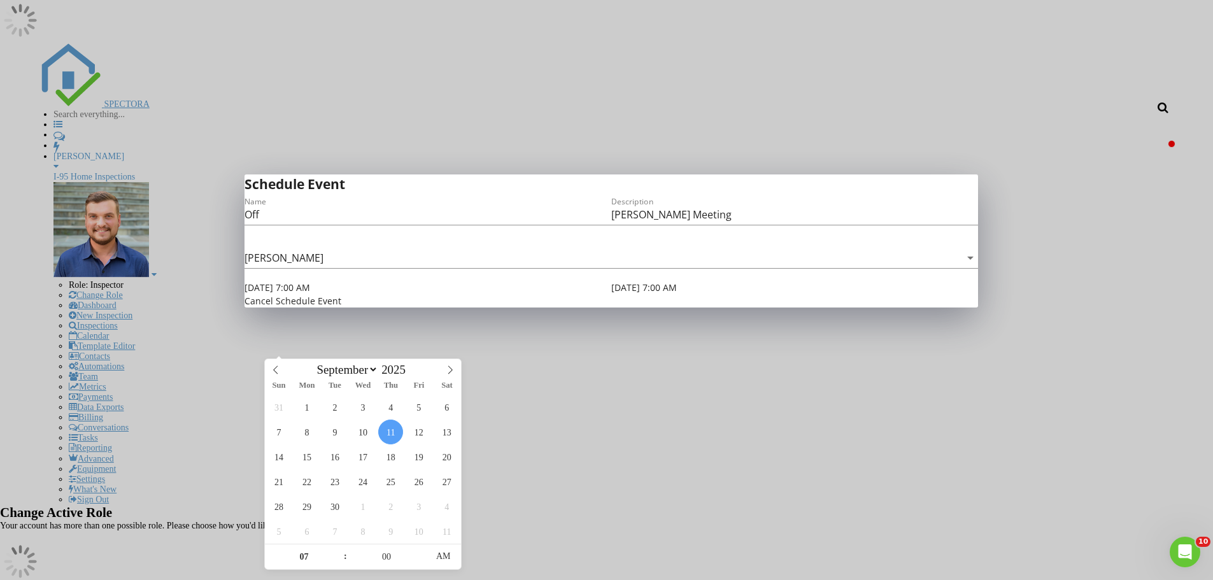
drag, startPoint x: 700, startPoint y: 378, endPoint x: 695, endPoint y: 372, distance: 7.3
click at [699, 308] on div "Cancel Schedule Event" at bounding box center [610, 300] width 733 height 13
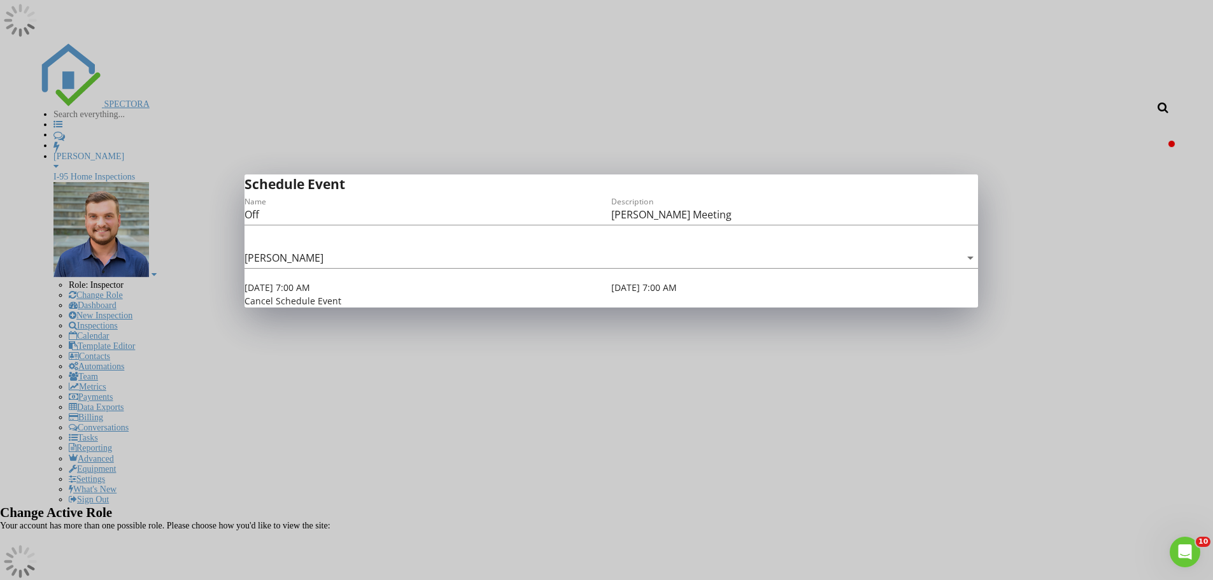
click at [679, 294] on input "[DATE] 7:00 AM" at bounding box center [661, 287] width 100 height 13
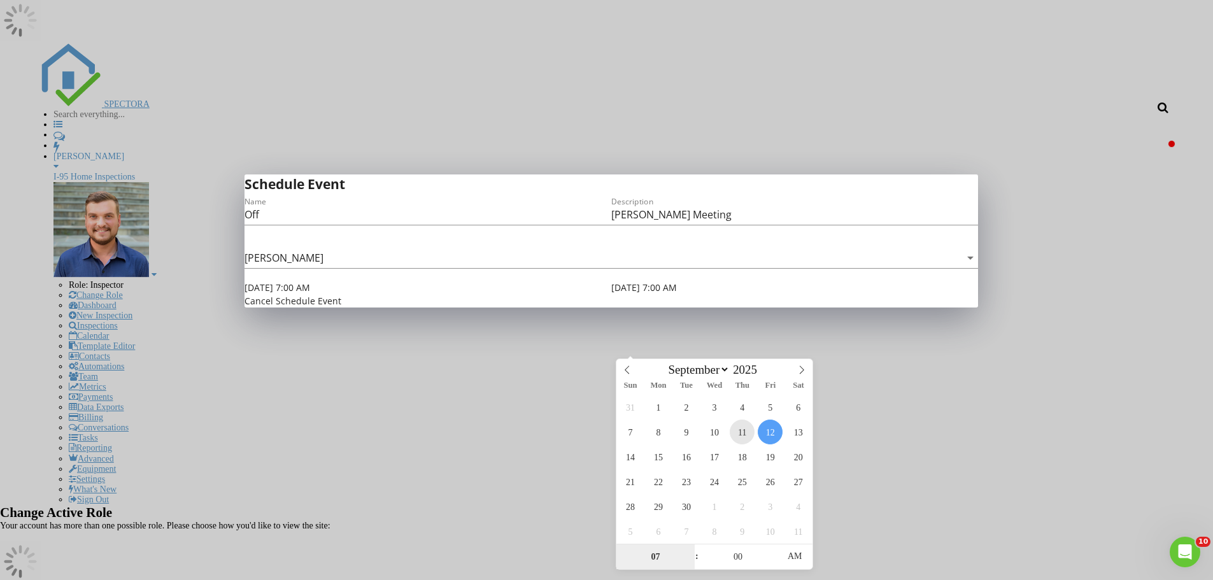
type input "[DATE] 7:00 AM"
type input "08"
type input "[DATE] 8:00 AM"
click at [688, 549] on span at bounding box center [690, 550] width 9 height 13
type input "09"
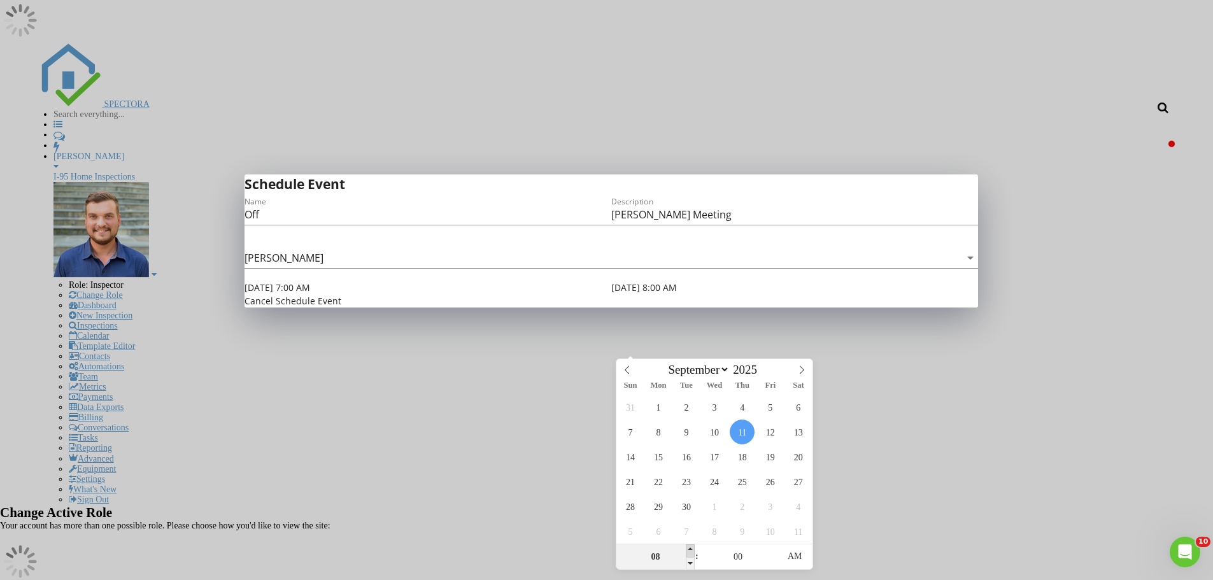
type input "[DATE] 9:00 AM"
click at [688, 549] on span at bounding box center [690, 550] width 9 height 13
type input "10"
type input "[DATE] 10:00 AM"
click at [688, 549] on span at bounding box center [690, 550] width 9 height 13
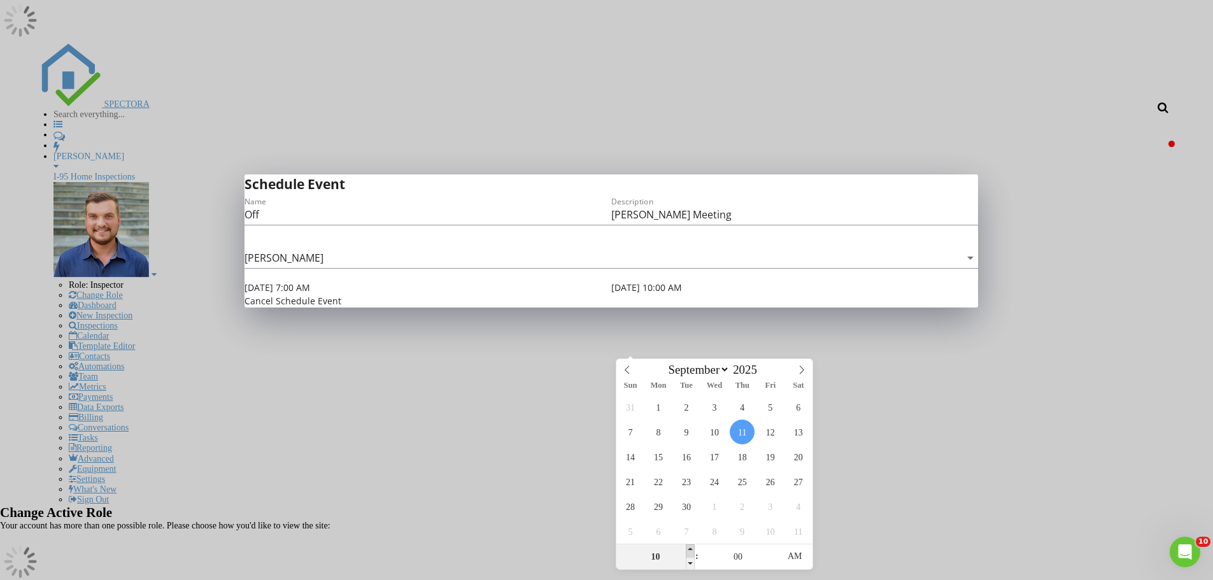
type input "11"
type input "[DATE] 11:00 AM"
click at [688, 549] on span at bounding box center [690, 550] width 9 height 13
type input "12"
type input "[DATE] 12:00 PM"
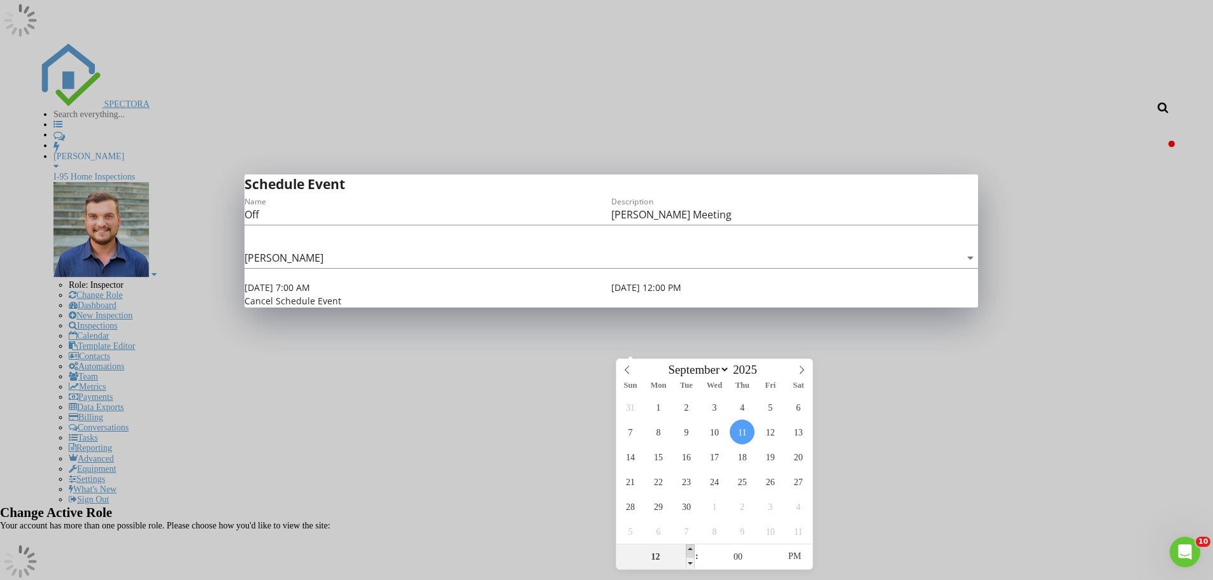
click at [688, 549] on span at bounding box center [690, 550] width 9 height 13
click at [452, 308] on div "Cancel Schedule Event" at bounding box center [610, 300] width 733 height 13
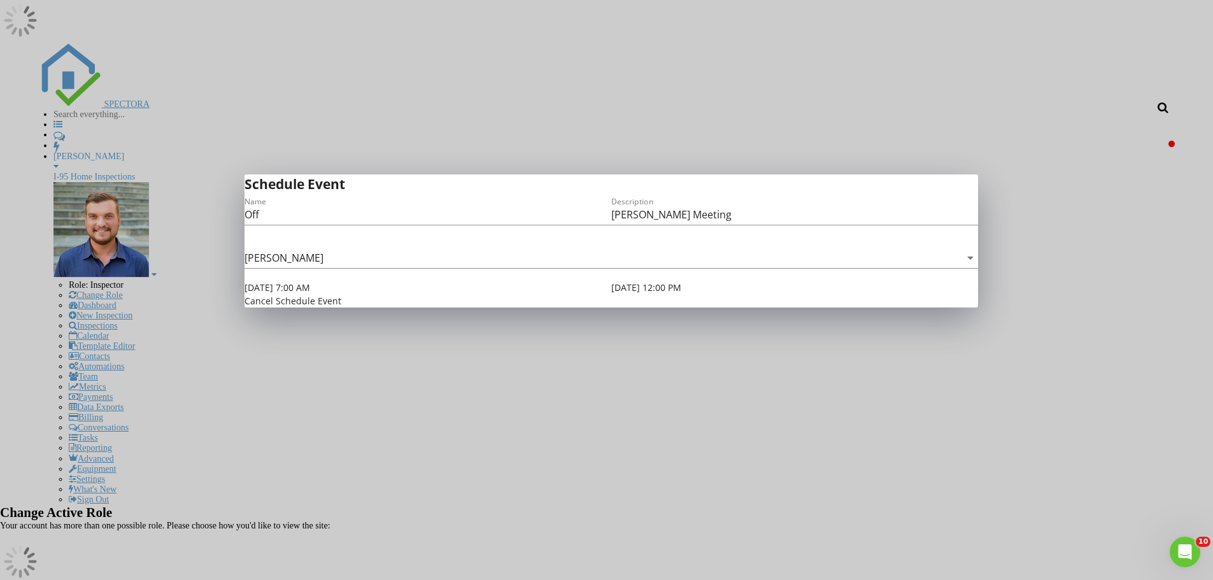
click at [341, 308] on button "Schedule Event" at bounding box center [309, 300] width 66 height 13
